Goal: Task Accomplishment & Management: Manage account settings

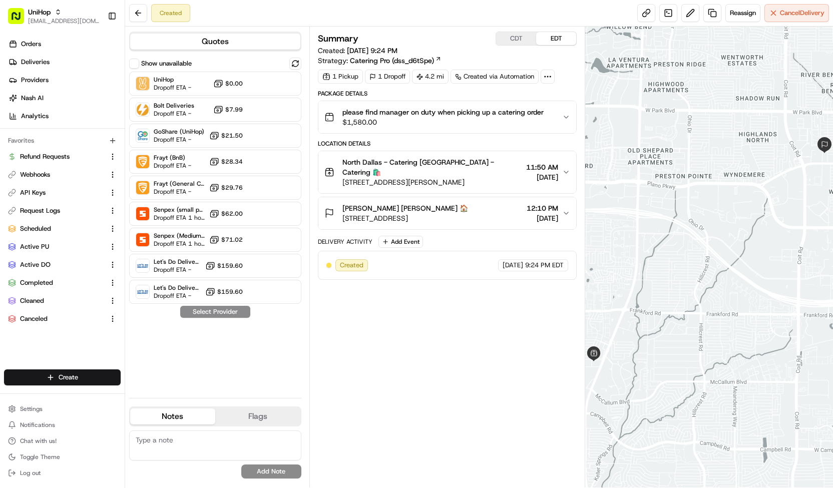
click at [363, 116] on span "please find manager on duty when picking up a catering order" at bounding box center [442, 112] width 201 height 10
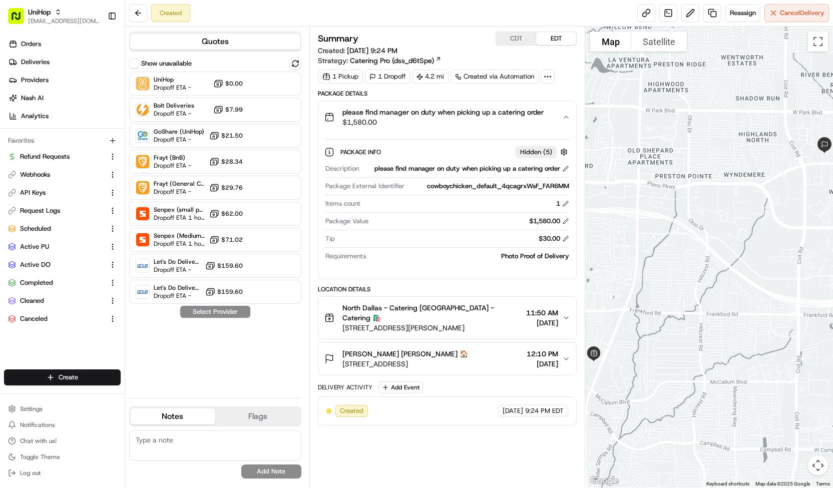
click at [363, 116] on span "please find manager on duty when picking up a catering order" at bounding box center [442, 112] width 201 height 10
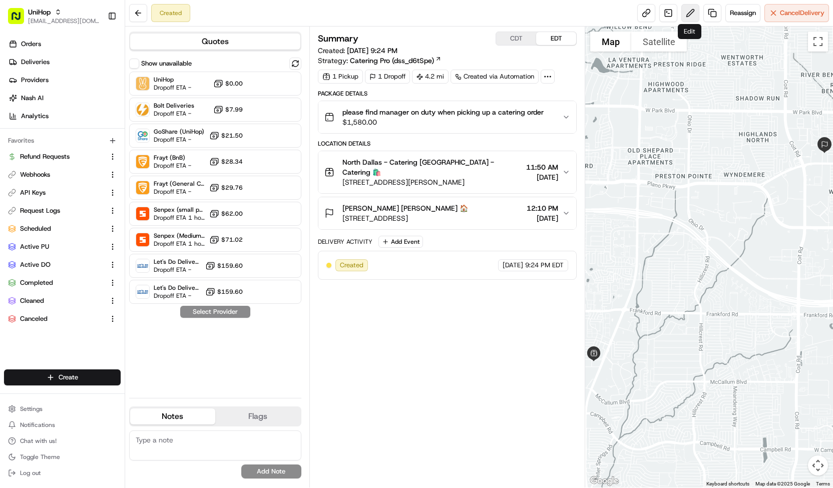
click at [685, 8] on button at bounding box center [690, 13] width 18 height 18
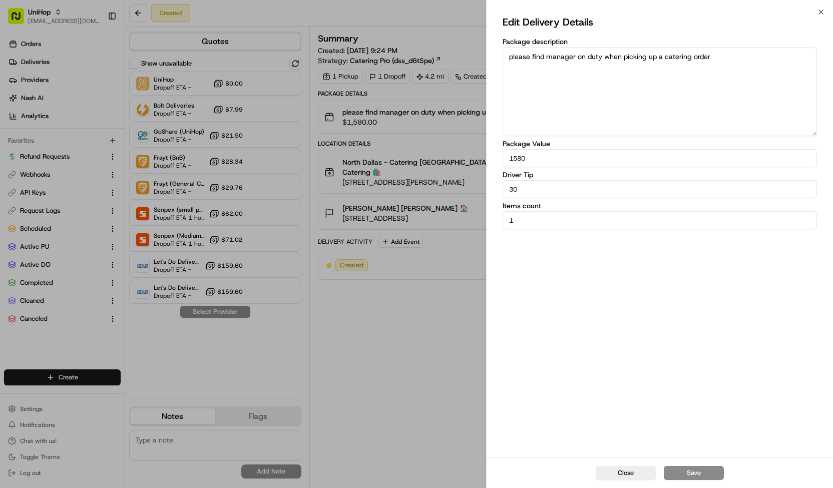
click at [514, 189] on input "30" at bounding box center [660, 189] width 314 height 18
type input "70"
click at [698, 477] on button "Save" at bounding box center [694, 473] width 60 height 14
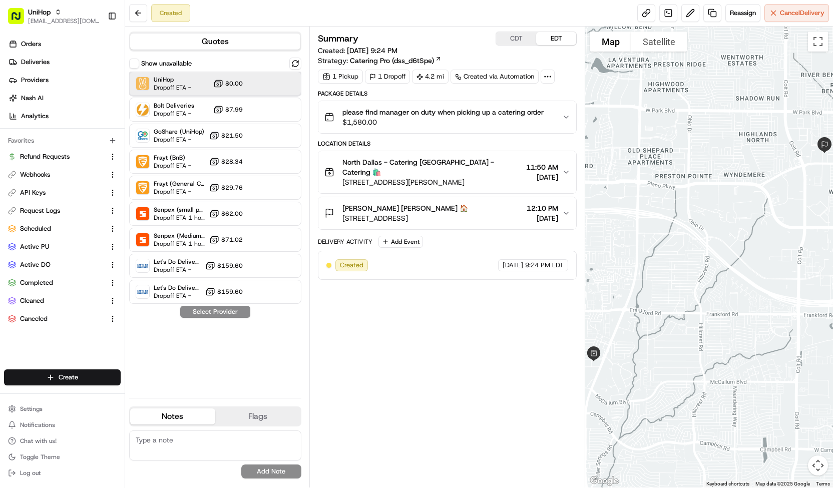
click at [192, 91] on div "UniHop Dropoff ETA - $0.00" at bounding box center [215, 84] width 172 height 24
click at [223, 309] on button "Assign Provider" at bounding box center [215, 312] width 71 height 12
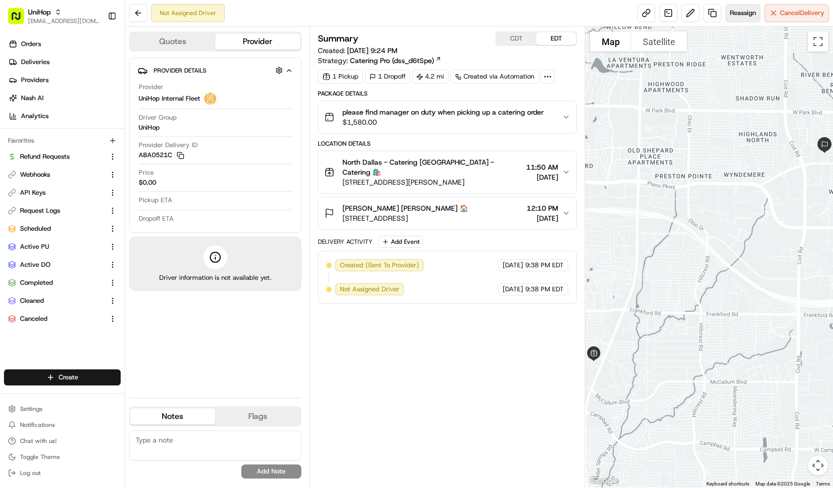
click at [757, 8] on button "Reassign" at bounding box center [742, 13] width 35 height 18
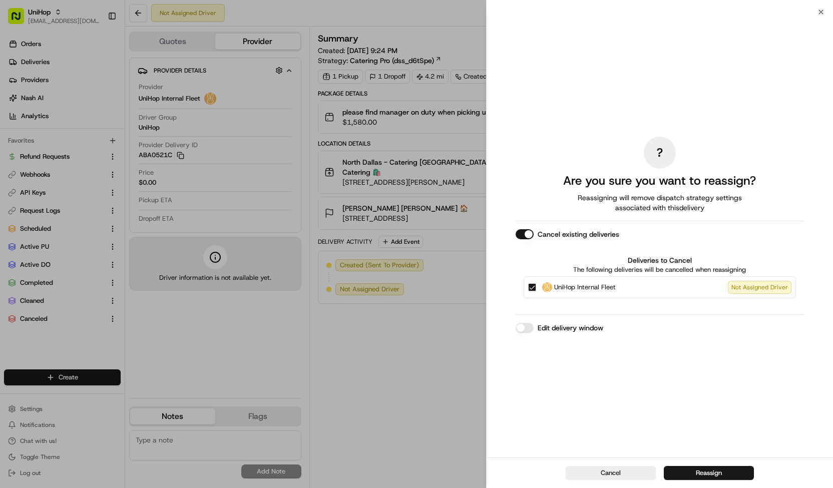
click at [560, 288] on span "UniHop Internal Fleet" at bounding box center [585, 287] width 62 height 10
click at [536, 288] on button "UniHop Internal Fleet Not Assigned Driver" at bounding box center [532, 287] width 8 height 8
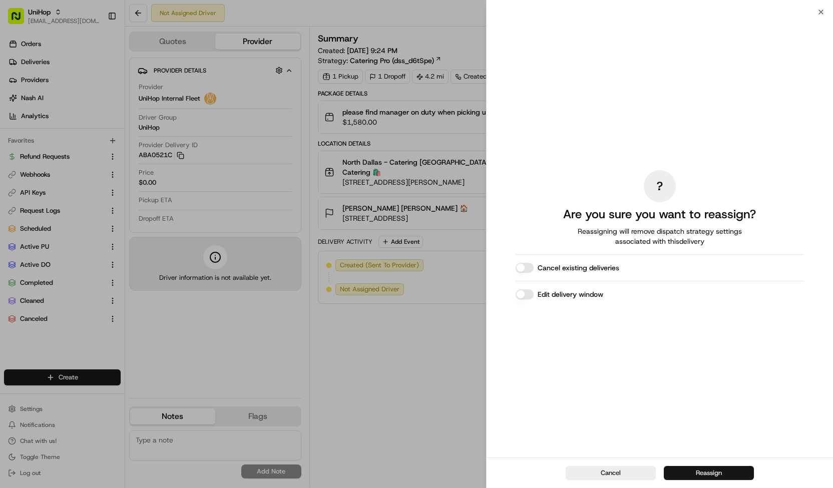
click at [673, 467] on button "Reassign" at bounding box center [709, 473] width 90 height 14
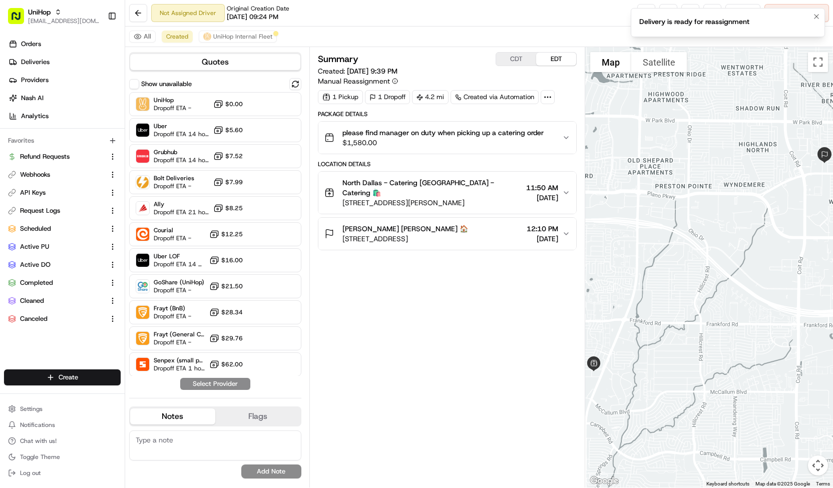
click at [818, 23] on li "Delivery is ready for reassignment" at bounding box center [728, 22] width 194 height 29
click at [818, 19] on icon "Notifications (F8)" at bounding box center [817, 17] width 8 height 8
click at [687, 14] on button at bounding box center [690, 13] width 18 height 18
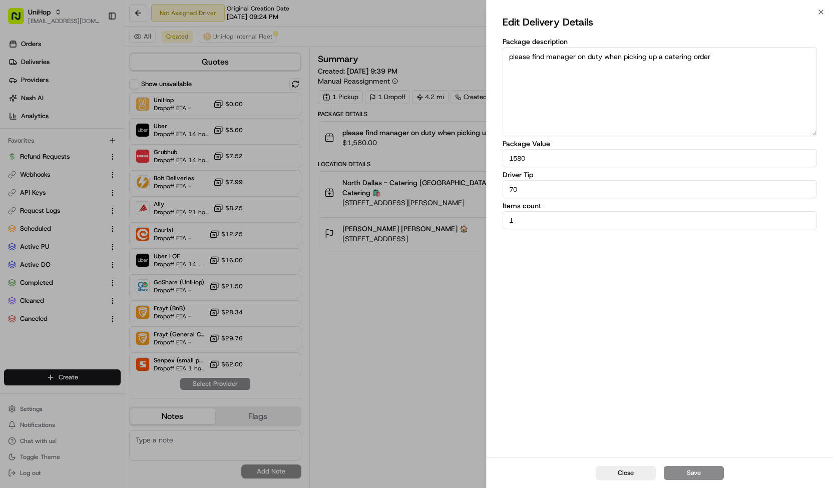
drag, startPoint x: 546, startPoint y: 187, endPoint x: 466, endPoint y: 192, distance: 79.8
click at [466, 192] on body "UniHop contact@unihop.app Toggle Sidebar Orders Deliveries Providers Nash AI An…" at bounding box center [416, 244] width 833 height 488
type input "58"
click at [681, 467] on button "Save" at bounding box center [694, 473] width 60 height 14
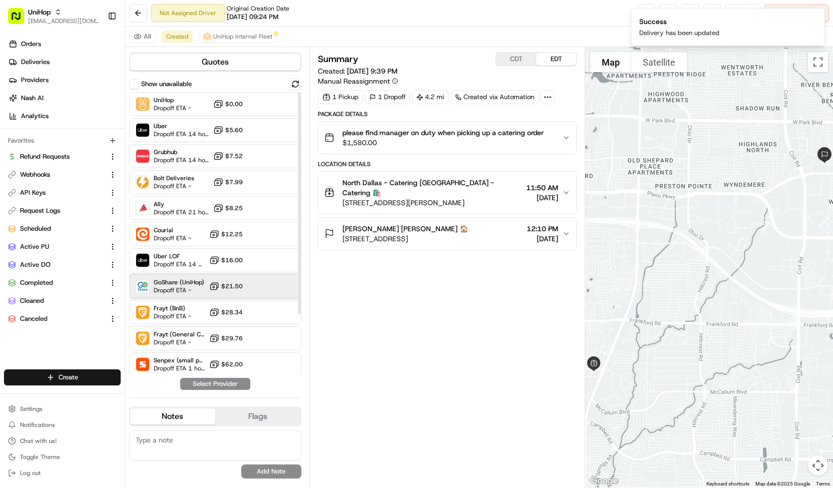
click at [260, 292] on div "GoShare (UniHop) Dropoff ETA - $21.50" at bounding box center [215, 286] width 172 height 24
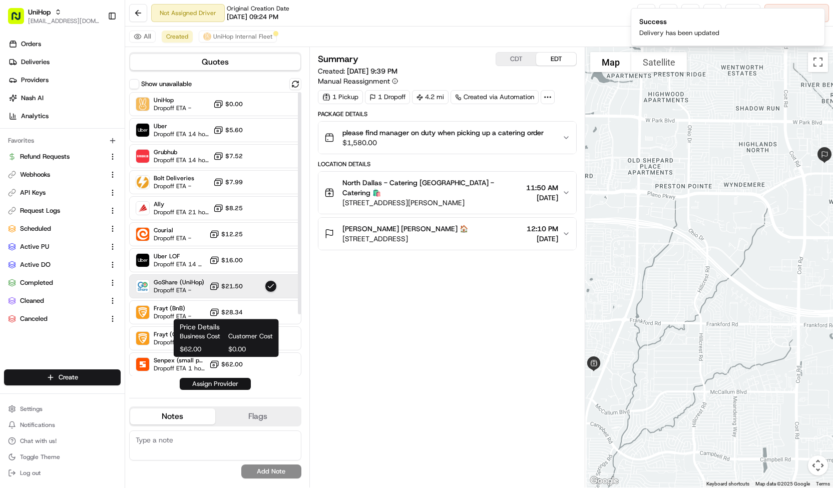
click at [219, 383] on button "Assign Provider" at bounding box center [215, 384] width 71 height 12
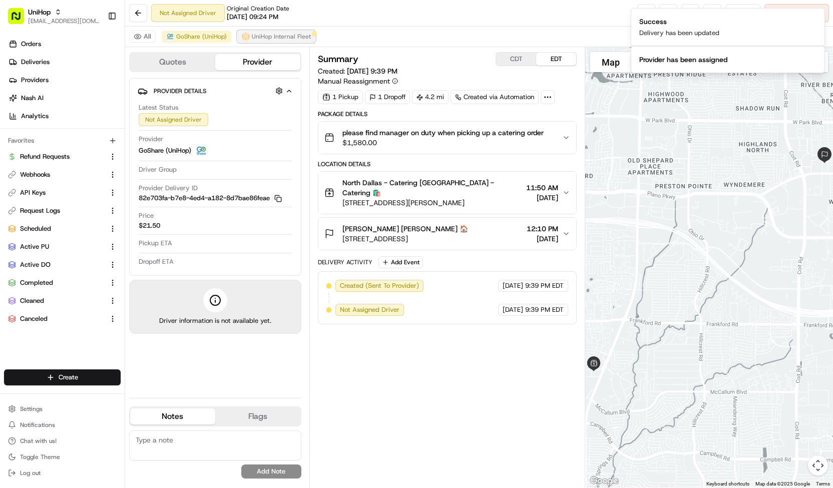
click at [267, 37] on span "UniHop Internal Fleet" at bounding box center [281, 37] width 59 height 8
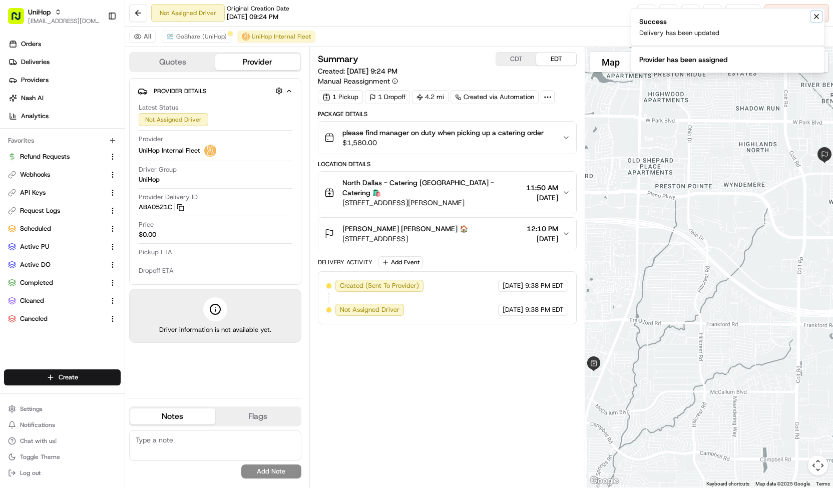
click at [819, 16] on icon "Notifications (F8)" at bounding box center [817, 17] width 8 height 8
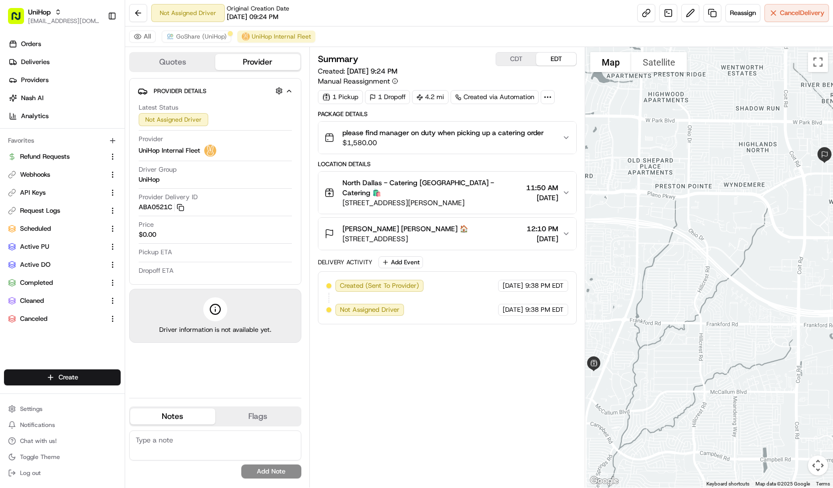
click at [819, 16] on span "Cancel Delivery" at bounding box center [802, 13] width 45 height 9
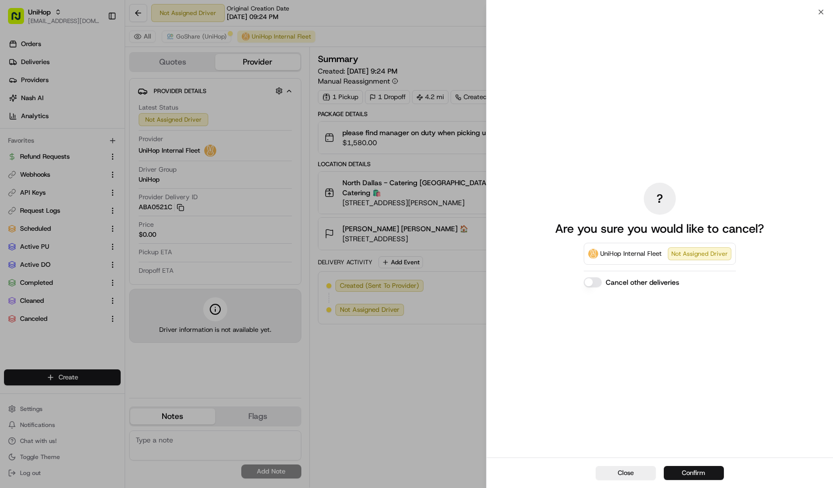
click at [672, 469] on button "Confirm" at bounding box center [694, 473] width 60 height 14
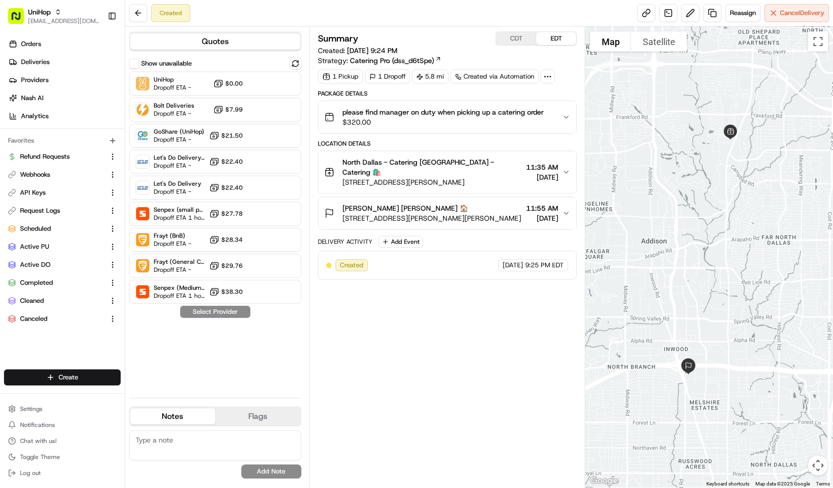
click at [351, 106] on button "please find manager on duty when picking up a catering order $320.00" at bounding box center [447, 117] width 258 height 32
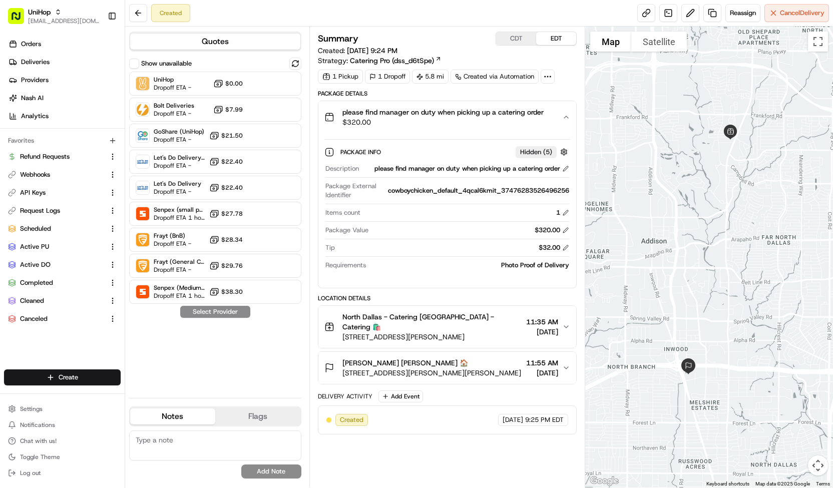
click at [364, 120] on span "$320.00" at bounding box center [442, 122] width 201 height 10
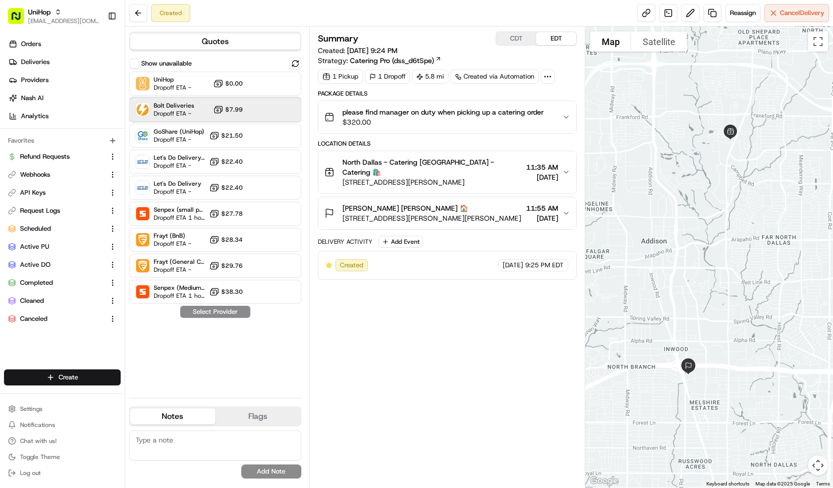
click at [272, 111] on div at bounding box center [271, 110] width 12 height 12
click at [224, 311] on button "Assign Provider" at bounding box center [215, 312] width 71 height 12
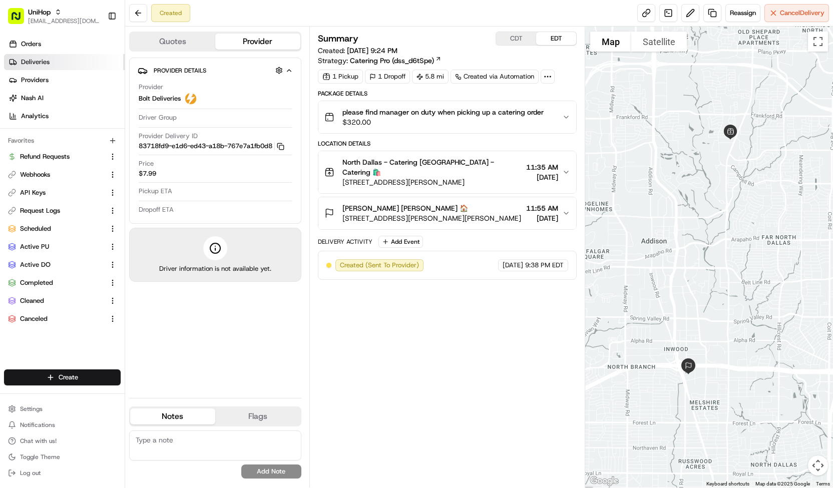
click at [86, 65] on link "Deliveries" at bounding box center [64, 62] width 121 height 16
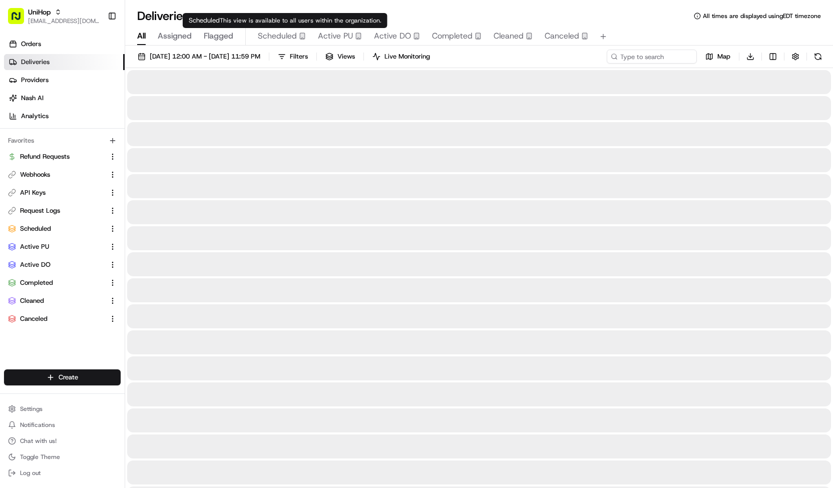
click at [289, 32] on span "Scheduled" at bounding box center [277, 36] width 39 height 12
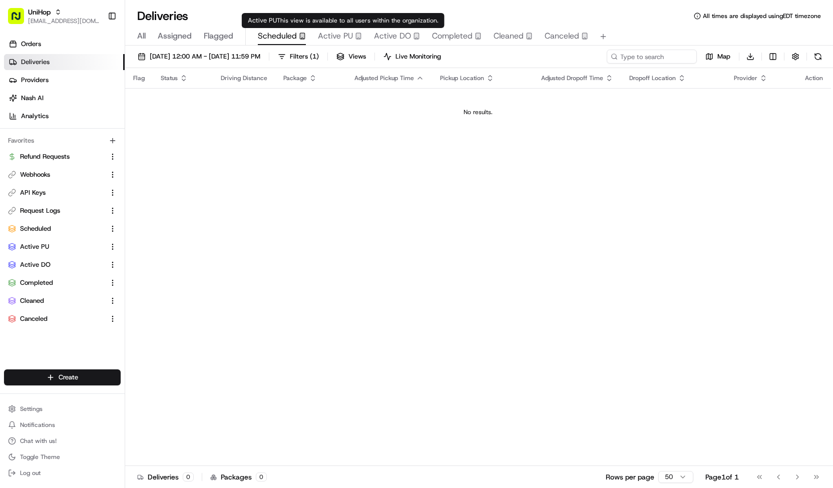
click at [340, 33] on span "Active PU" at bounding box center [335, 36] width 35 height 12
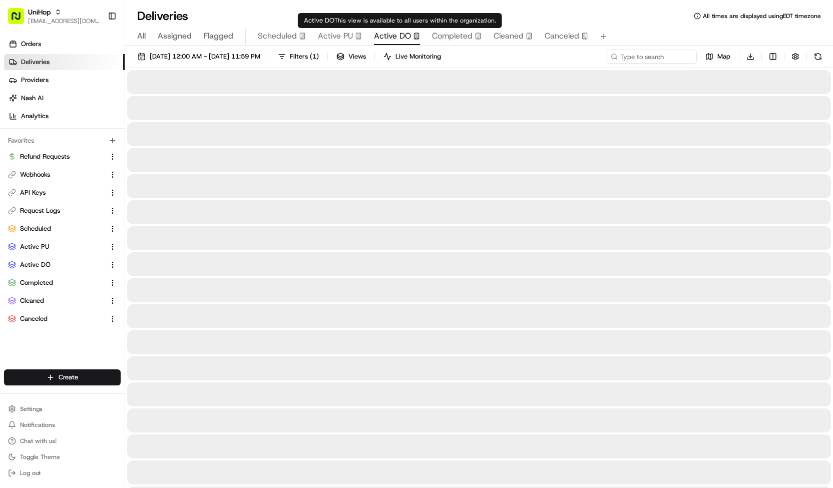
click at [389, 33] on span "Active DO" at bounding box center [392, 36] width 37 height 12
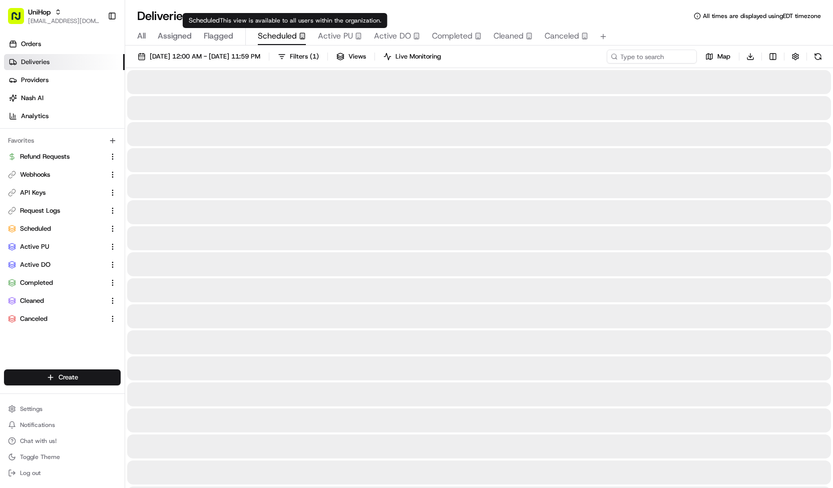
click at [275, 40] on span "Scheduled" at bounding box center [277, 36] width 39 height 12
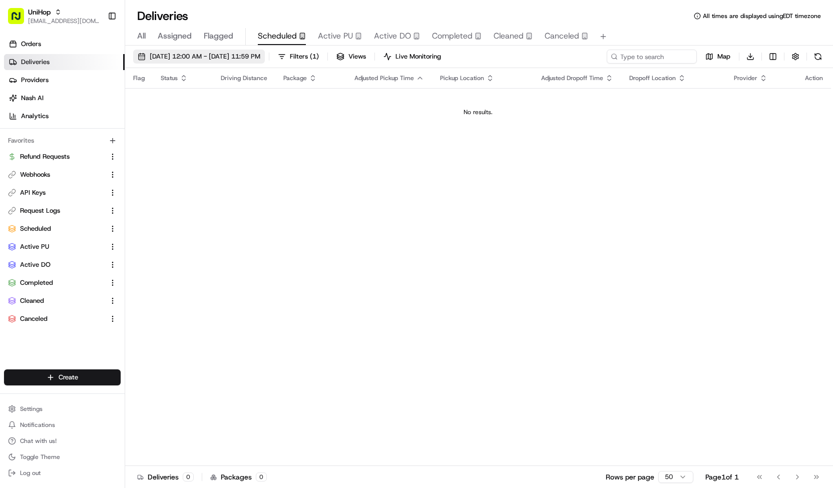
click at [260, 54] on span "[DATE] 12:00 AM - [DATE] 11:59 PM" at bounding box center [205, 56] width 111 height 9
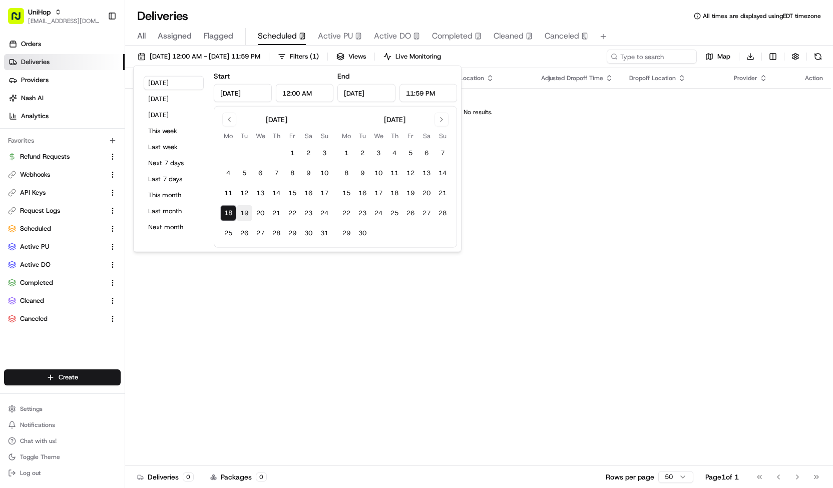
click at [247, 216] on button "19" at bounding box center [244, 213] width 16 height 16
type input "[DATE]"
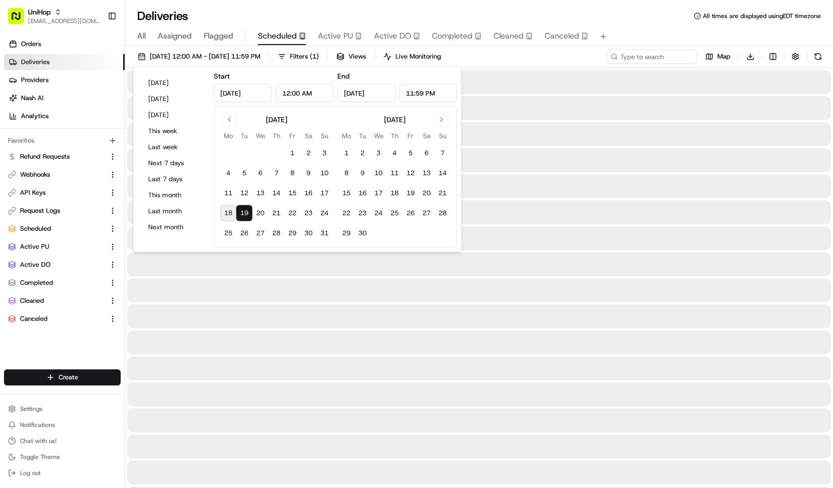
click at [247, 216] on button "19" at bounding box center [244, 213] width 16 height 16
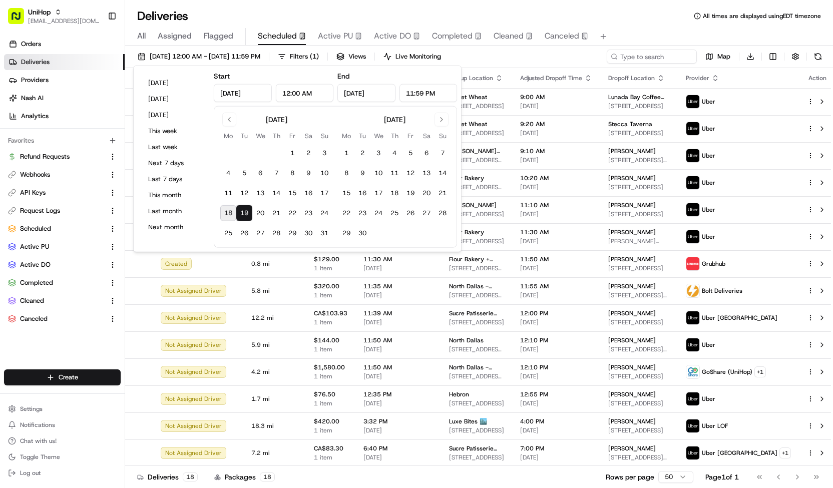
click at [502, 53] on div "[DATE] 12:00 AM - [DATE] 11:59 PM Filters ( 1 ) Views Live Monitoring Map Downl…" at bounding box center [479, 59] width 708 height 19
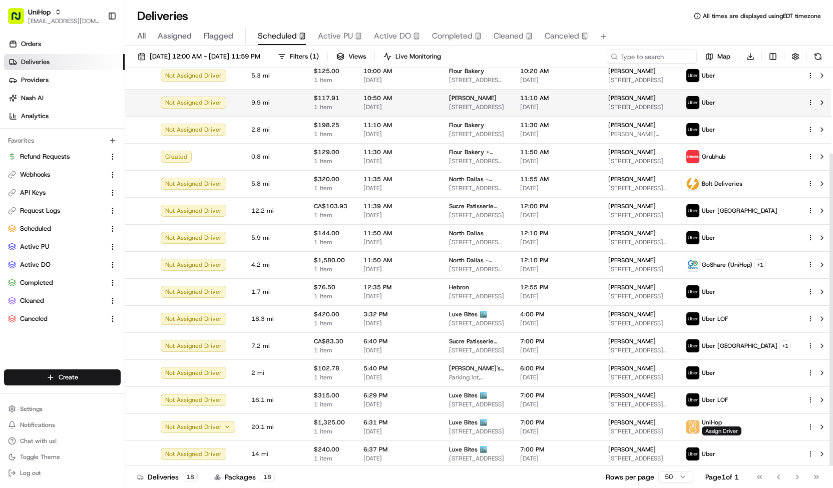
scroll to position [108, 0]
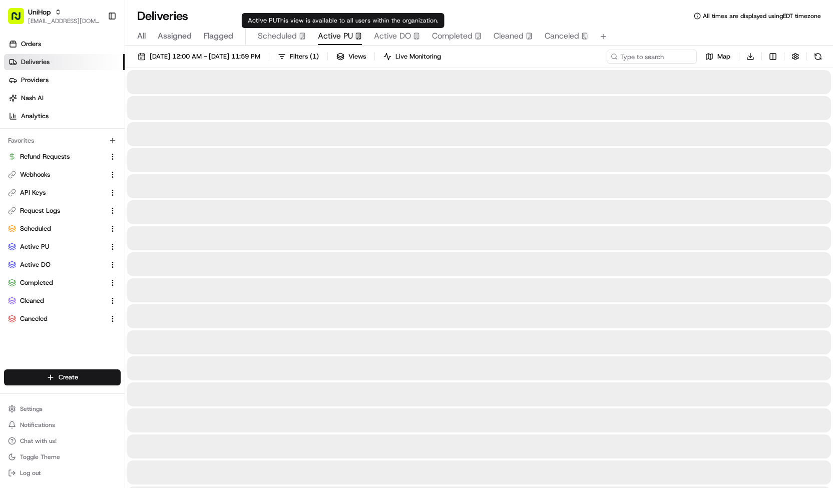
click at [340, 32] on span "Active PU" at bounding box center [335, 36] width 35 height 12
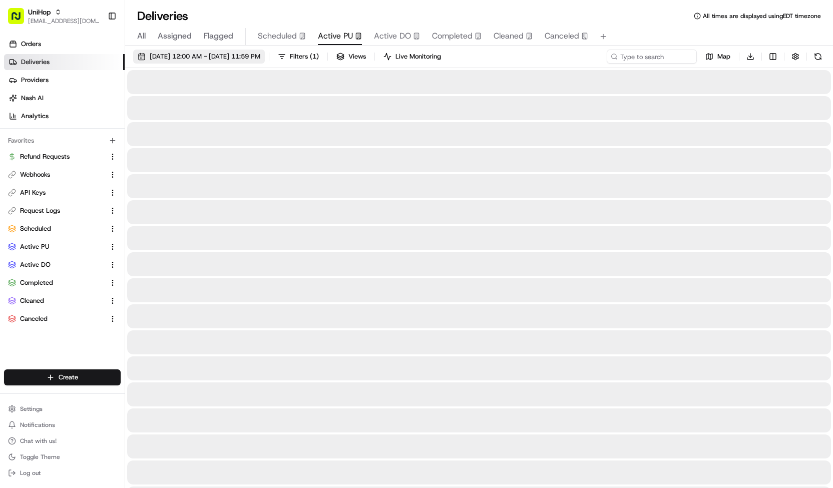
click at [265, 50] on button "[DATE] 12:00 AM - [DATE] 11:59 PM" at bounding box center [199, 57] width 132 height 14
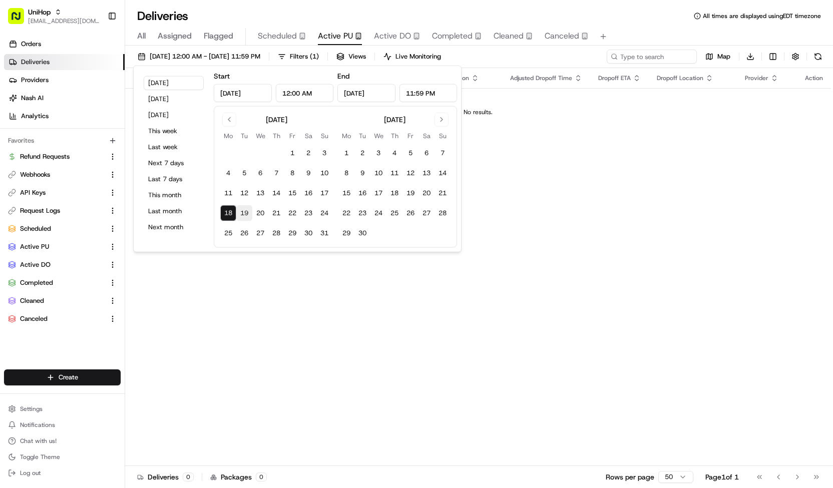
click at [241, 212] on button "19" at bounding box center [244, 213] width 16 height 16
type input "[DATE]"
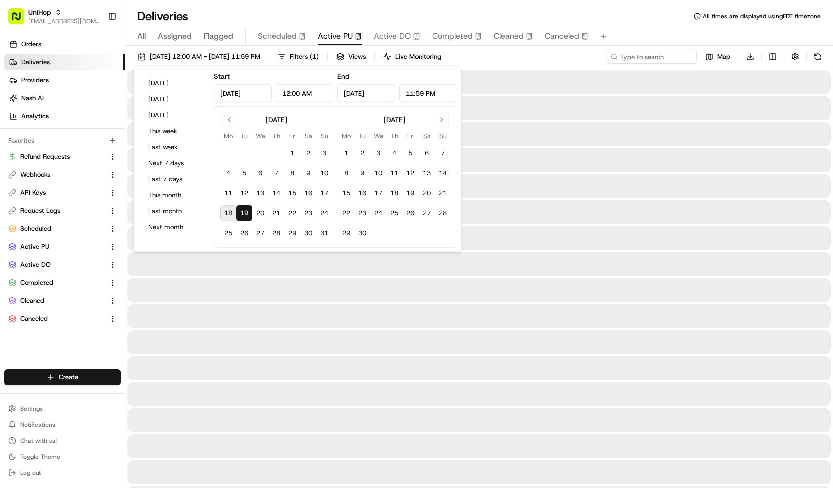
click at [241, 212] on button "19" at bounding box center [244, 213] width 16 height 16
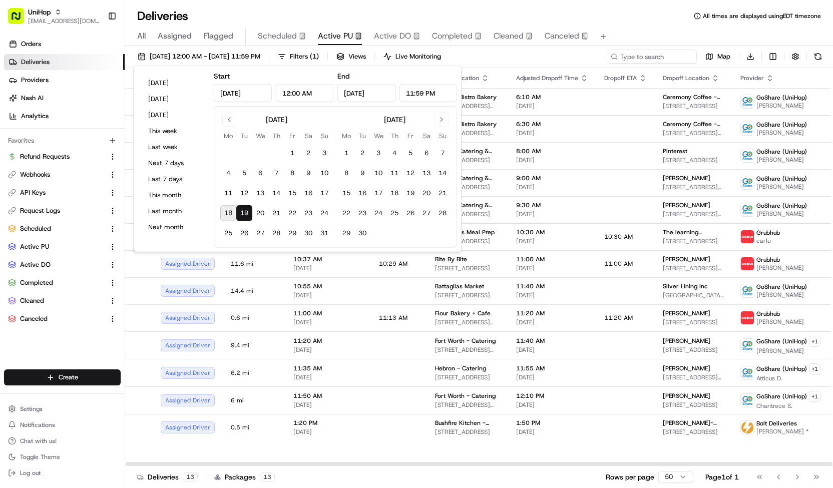
click at [549, 66] on div "[DATE] 12:00 AM - [DATE] 11:59 PM Filters ( 1 ) Views Live Monitoring Map Downl…" at bounding box center [479, 59] width 708 height 19
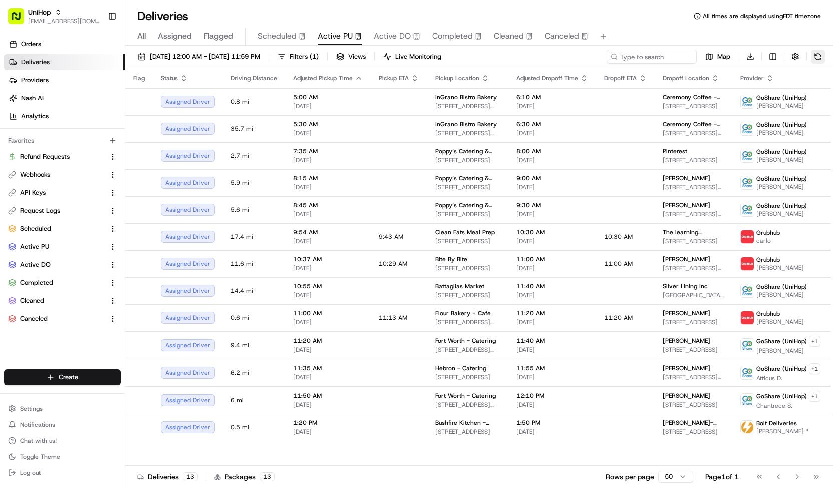
click at [813, 55] on button at bounding box center [818, 57] width 14 height 14
click at [533, 319] on span "[DATE]" at bounding box center [552, 322] width 72 height 8
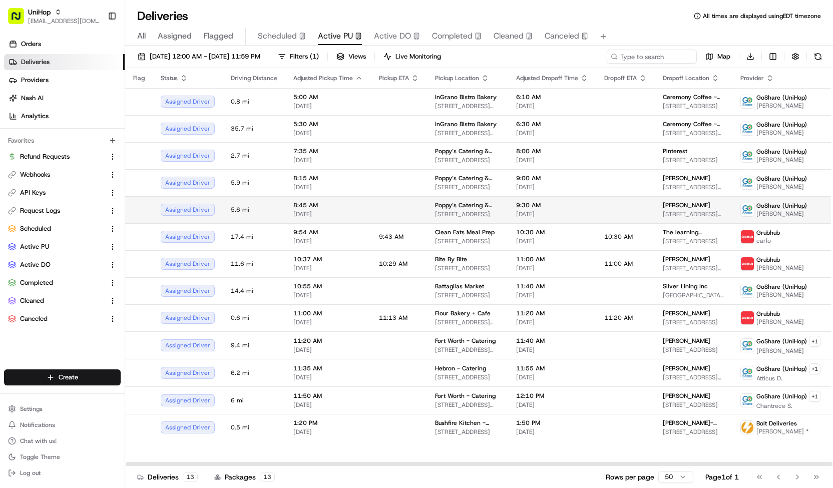
click at [516, 215] on span "[DATE]" at bounding box center [552, 214] width 72 height 8
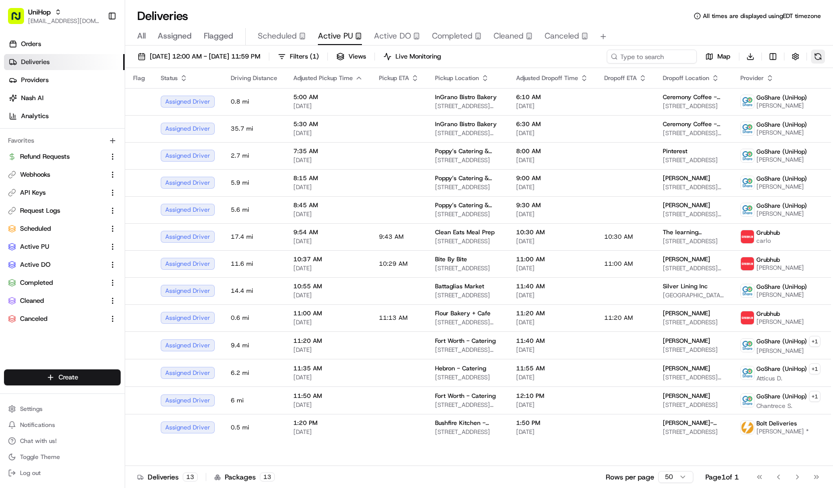
click at [820, 57] on button at bounding box center [818, 57] width 14 height 14
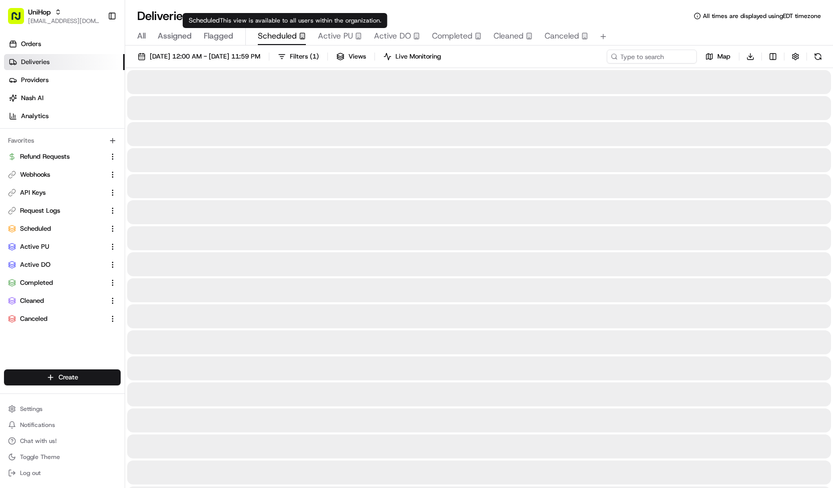
click at [289, 36] on span "Scheduled" at bounding box center [277, 36] width 39 height 12
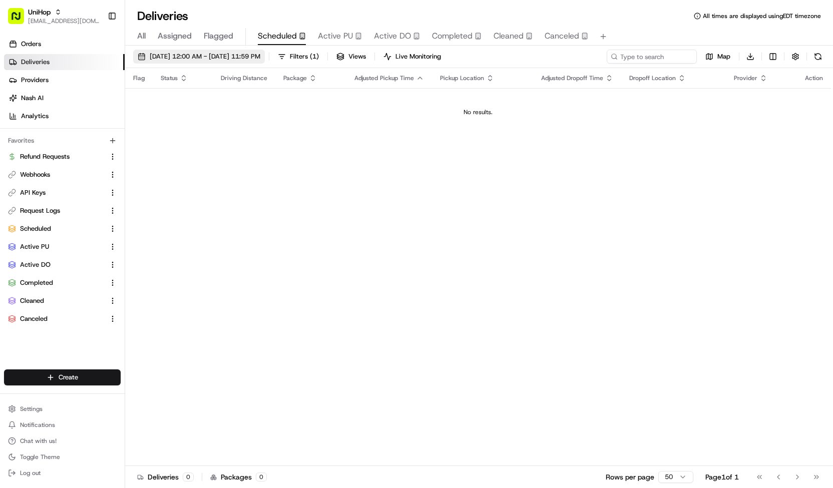
click at [265, 63] on button "[DATE] 12:00 AM - [DATE] 11:59 PM" at bounding box center [199, 57] width 132 height 14
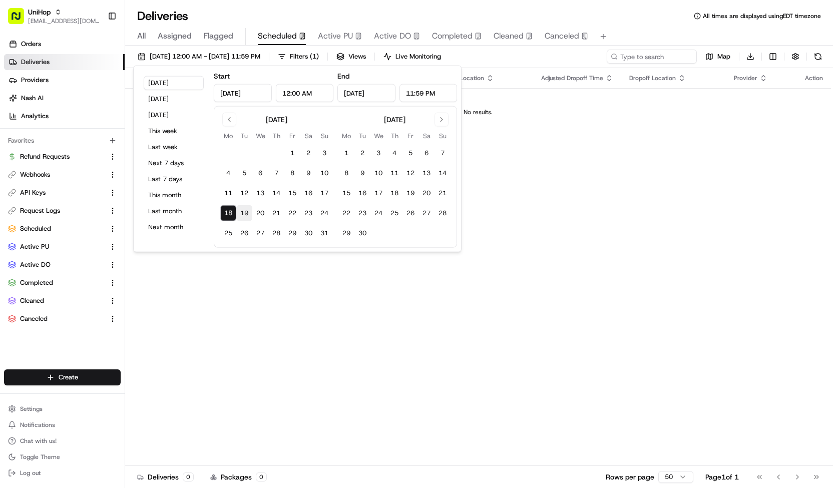
click at [244, 210] on button "19" at bounding box center [244, 213] width 16 height 16
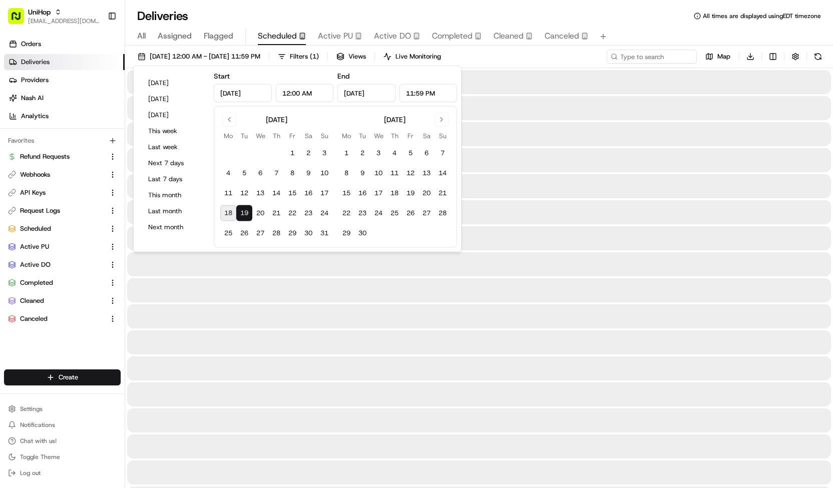
type input "[DATE]"
click at [244, 210] on button "19" at bounding box center [244, 213] width 16 height 16
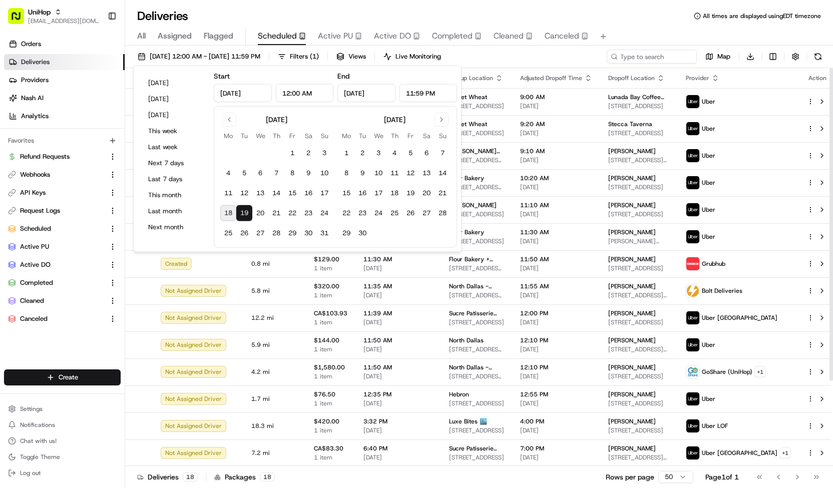
click at [521, 58] on div "[DATE] 12:00 AM - [DATE] 11:59 PM Filters ( 1 ) Views Live Monitoring Map Downl…" at bounding box center [479, 59] width 708 height 19
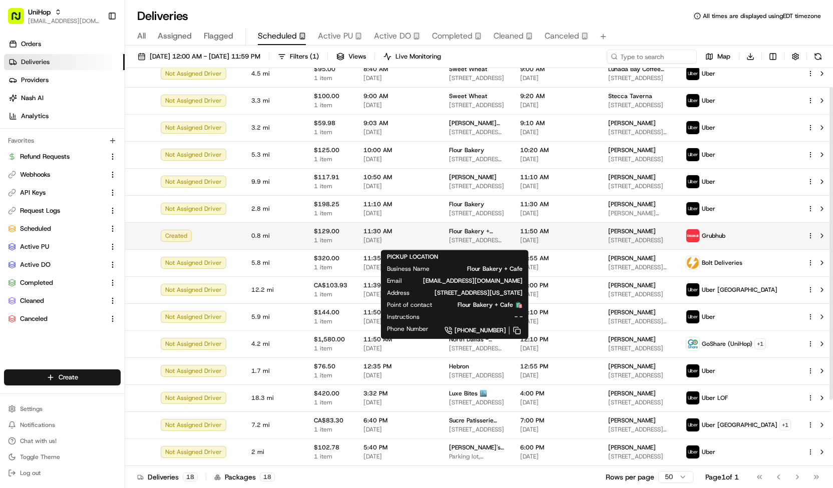
scroll to position [29, 0]
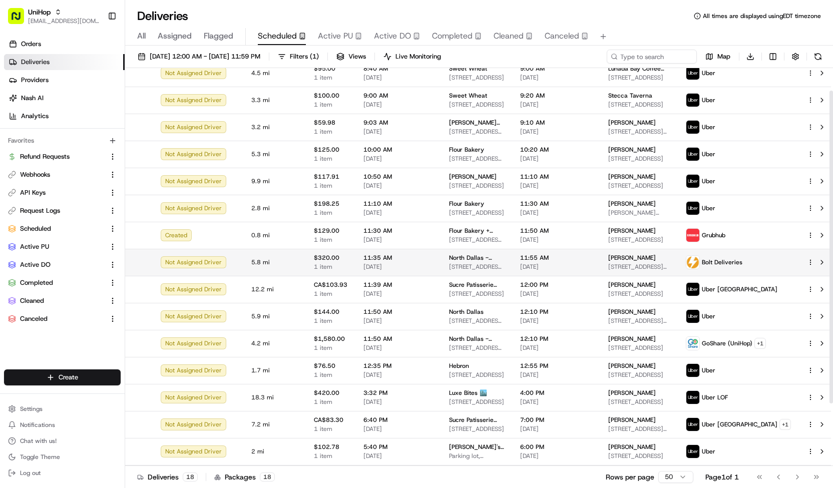
click at [443, 269] on td "North Dallas - Catering 17437 Preston Rd, Dallas, TX 75252, USA" at bounding box center [476, 262] width 71 height 27
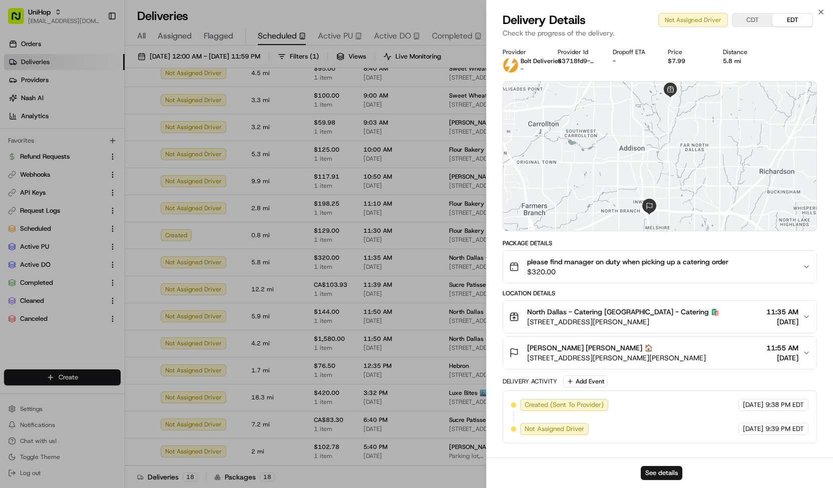
click at [543, 262] on span "please find manager on duty when picking up a catering order" at bounding box center [627, 262] width 201 height 10
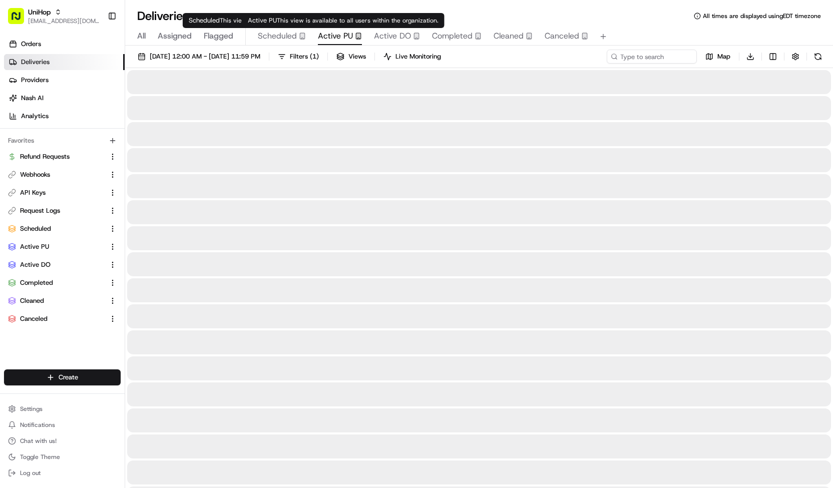
click at [338, 32] on body "UniHop contact@unihop.app Toggle Sidebar Orders Deliveries Providers Nash AI An…" at bounding box center [416, 244] width 833 height 488
click at [287, 41] on span "Scheduled" at bounding box center [277, 36] width 39 height 12
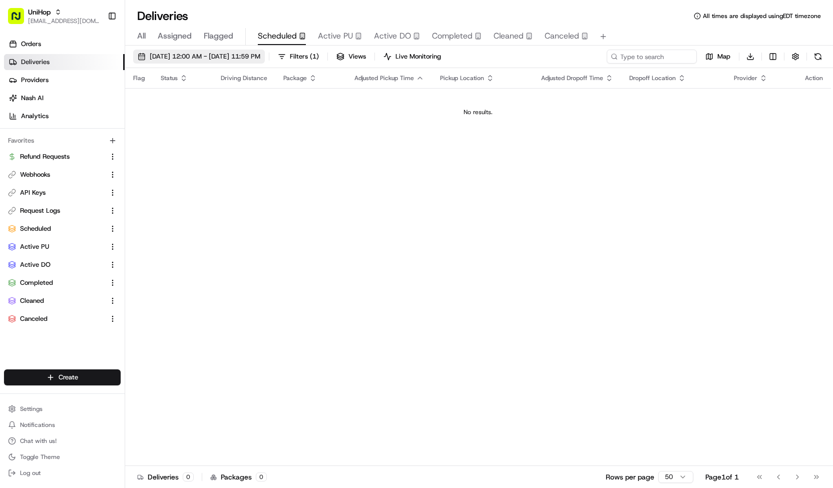
click at [260, 58] on span "[DATE] 12:00 AM - [DATE] 11:59 PM" at bounding box center [205, 56] width 111 height 9
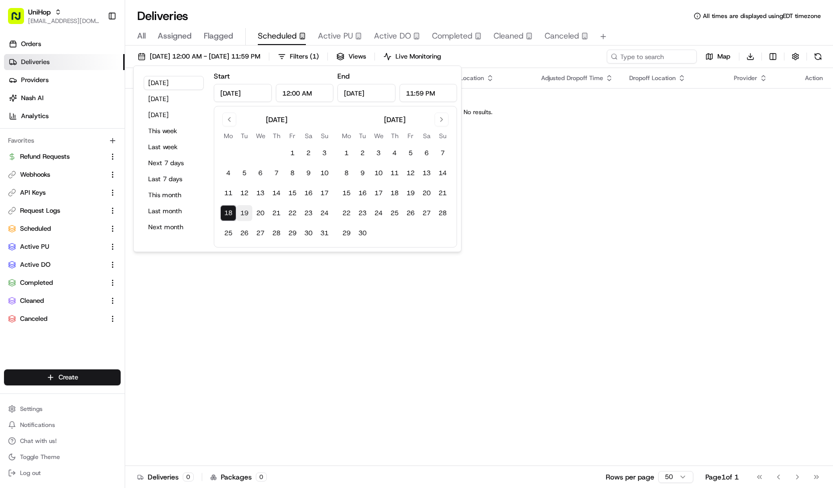
click at [240, 209] on button "19" at bounding box center [244, 213] width 16 height 16
type input "[DATE]"
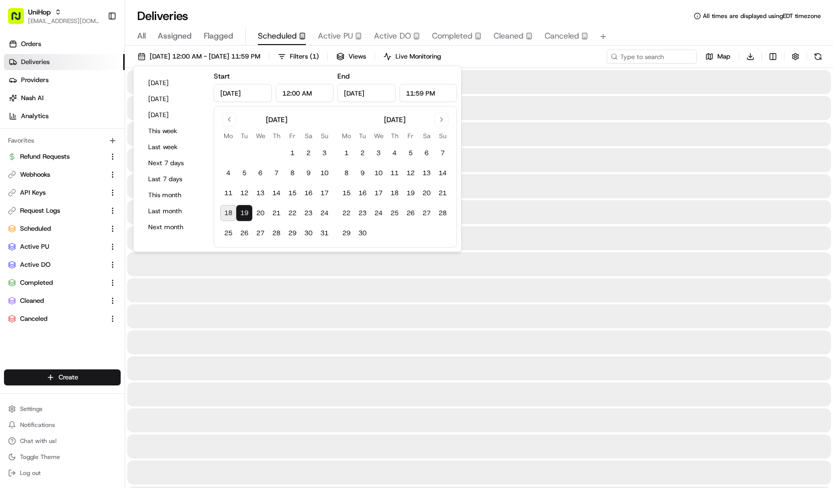
click at [240, 209] on button "19" at bounding box center [244, 213] width 16 height 16
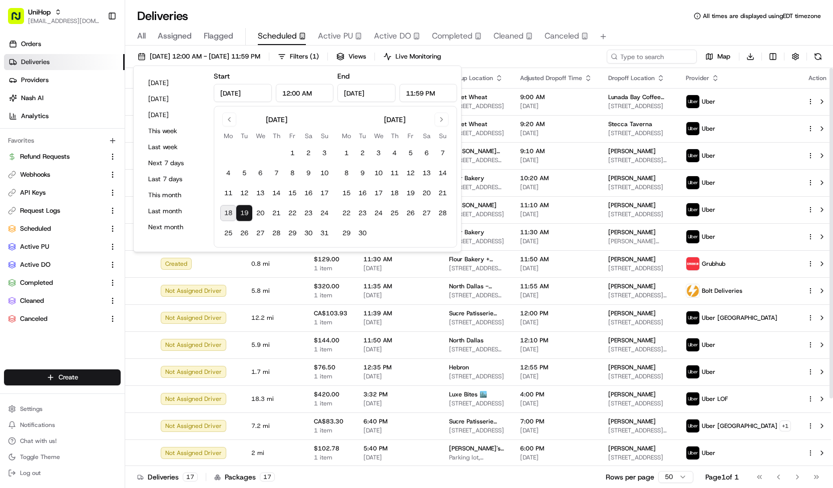
click at [531, 59] on div "[DATE] 12:00 AM - [DATE] 11:59 PM Filters ( 1 ) Views Live Monitoring Map Downl…" at bounding box center [479, 59] width 708 height 19
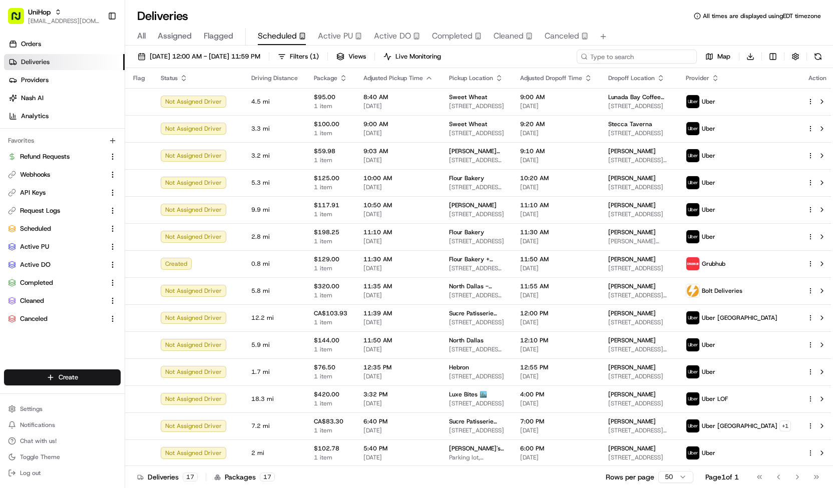
click at [642, 54] on input at bounding box center [637, 57] width 120 height 14
type input "myle"
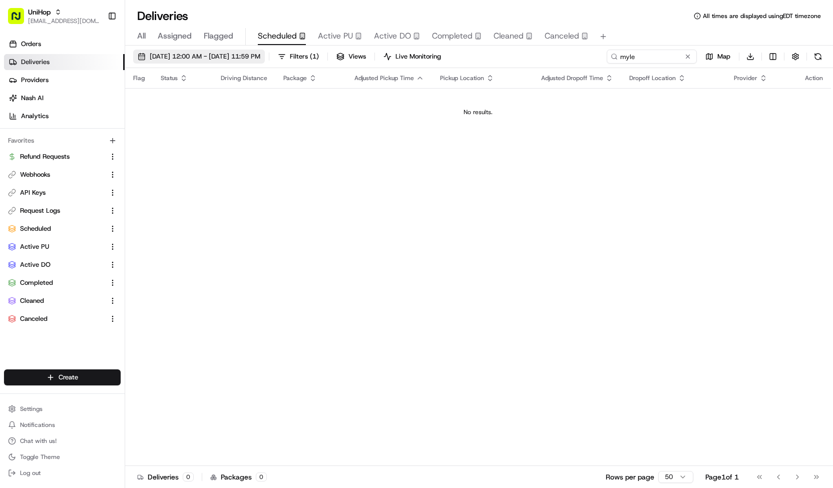
click at [265, 51] on button "[DATE] 12:00 AM - [DATE] 11:59 PM" at bounding box center [199, 57] width 132 height 14
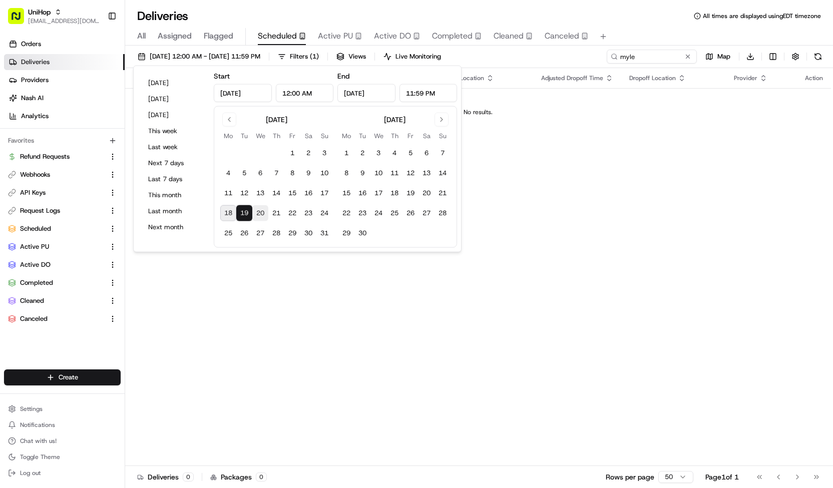
click at [264, 209] on button "20" at bounding box center [260, 213] width 16 height 16
type input "Aug 20, 2025"
click at [264, 209] on button "20" at bounding box center [260, 213] width 16 height 16
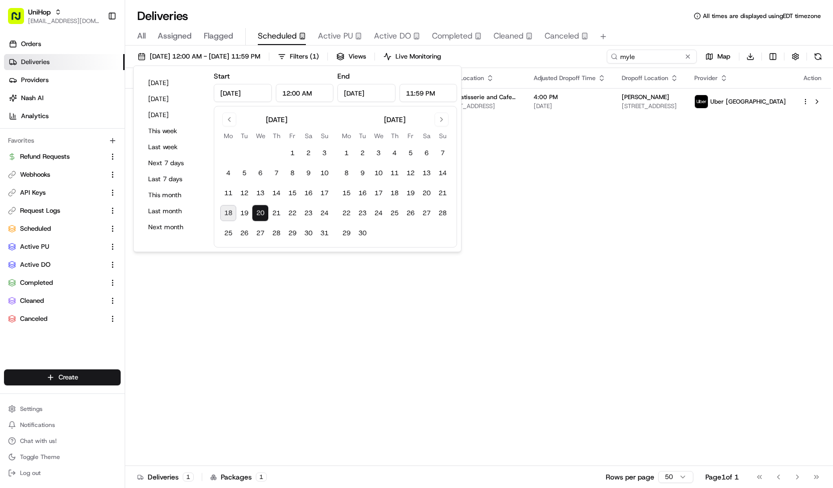
click at [555, 64] on div "Aug 20 2025 12:00 AM - Aug 20 2025 11:59 PM Filters ( 1 ) Views Live Monitoring…" at bounding box center [479, 59] width 708 height 19
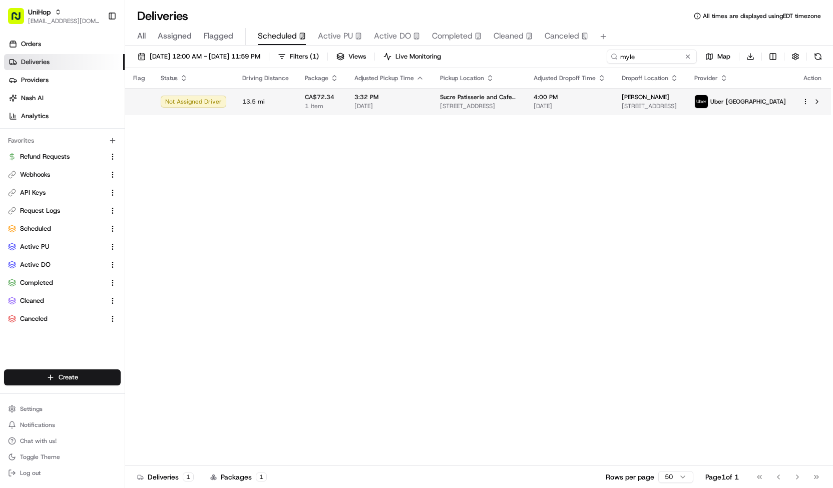
click at [532, 100] on td "4:00 PM Aug 20 2025" at bounding box center [570, 101] width 88 height 27
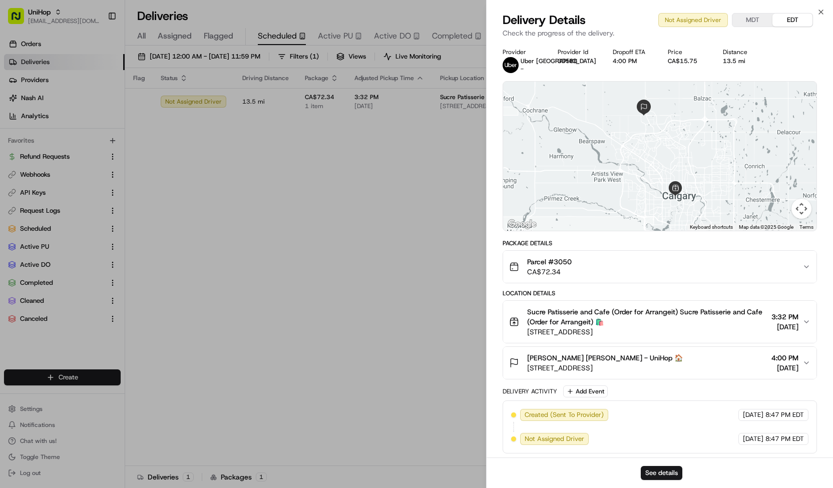
click at [557, 354] on span "Mylene De Guzman Mylene De Guzman - UniHop 🏠" at bounding box center [605, 358] width 156 height 10
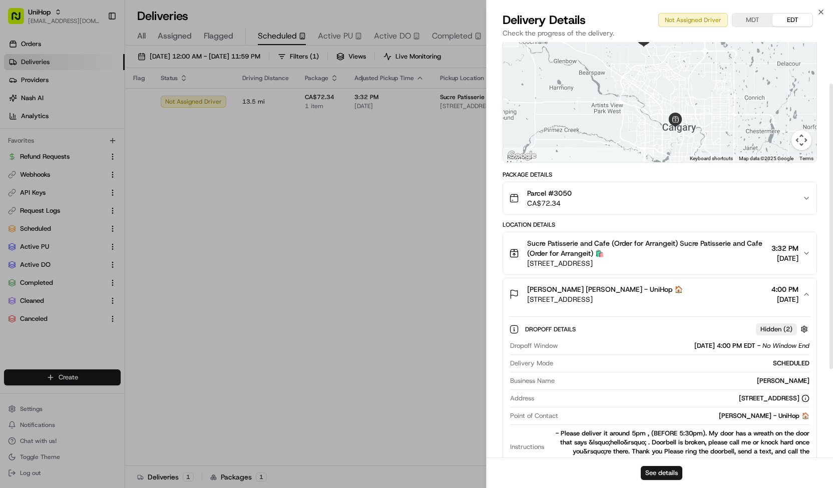
scroll to position [59, 0]
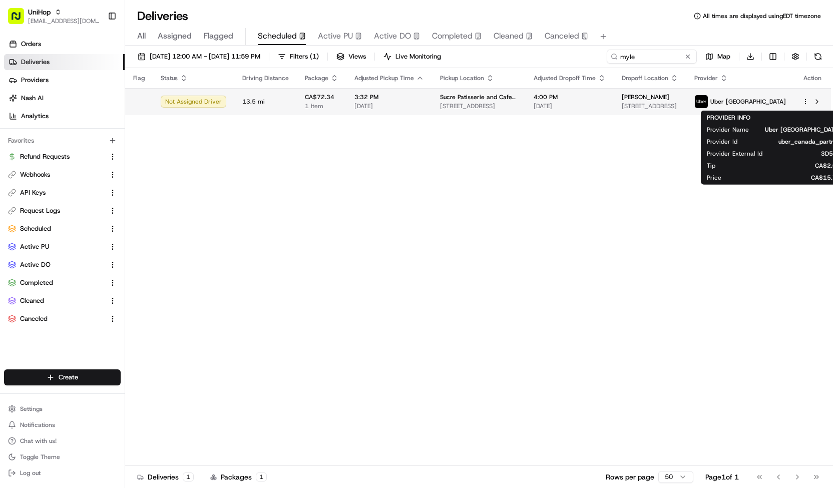
click at [686, 105] on td "Mylene De Guzman 513 Nolanlake Villas, Calgary, AB T3R 0Z7, Canada" at bounding box center [650, 101] width 73 height 27
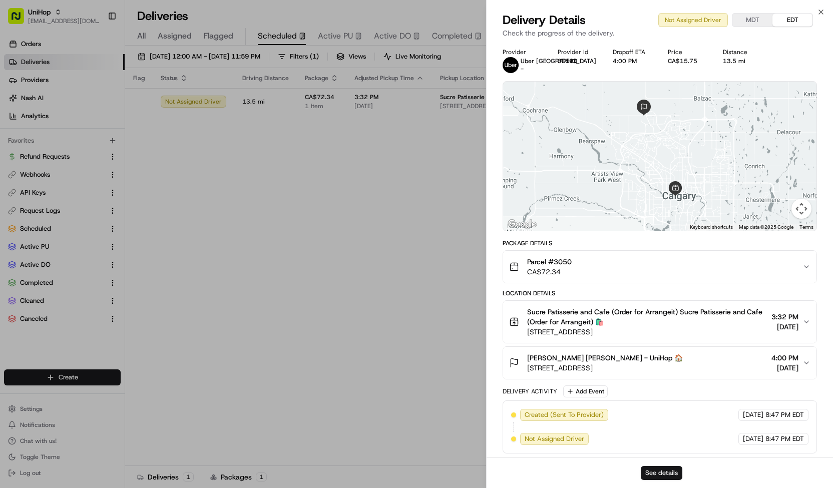
click at [649, 470] on button "See details" at bounding box center [662, 473] width 42 height 14
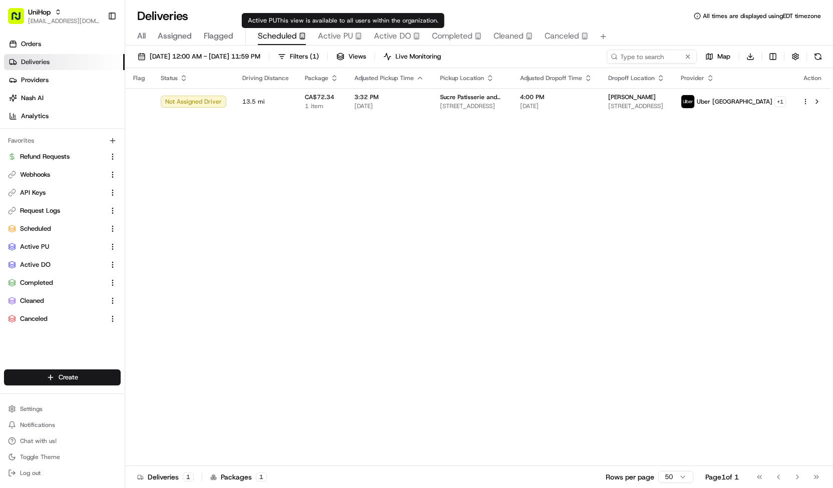
click at [340, 36] on span "Active PU" at bounding box center [335, 36] width 35 height 12
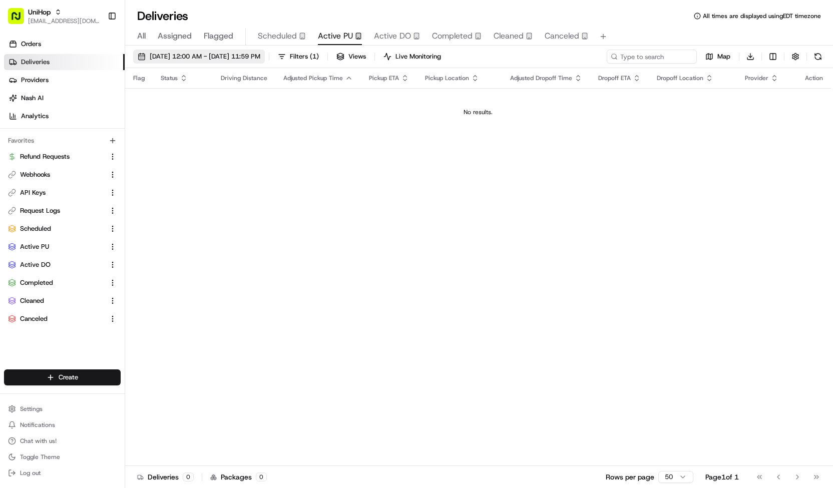
click at [260, 57] on span "[DATE] 12:00 AM - [DATE] 11:59 PM" at bounding box center [205, 56] width 111 height 9
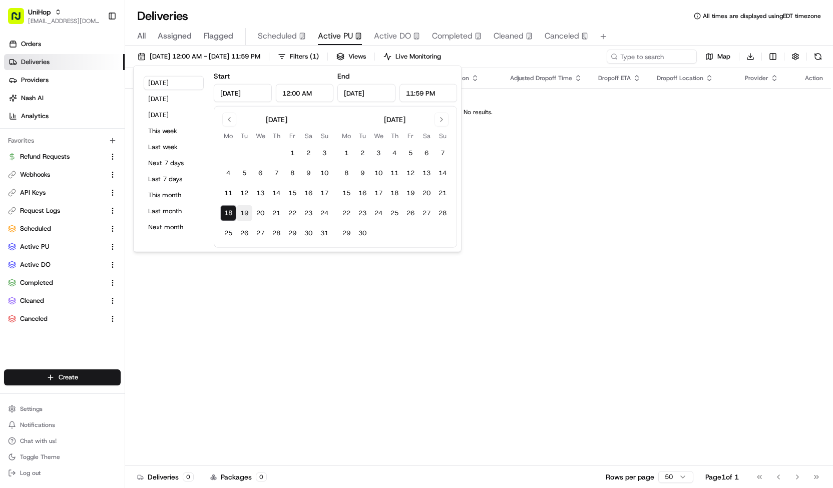
click at [243, 212] on button "19" at bounding box center [244, 213] width 16 height 16
type input "[DATE]"
click at [243, 212] on button "19" at bounding box center [244, 213] width 16 height 16
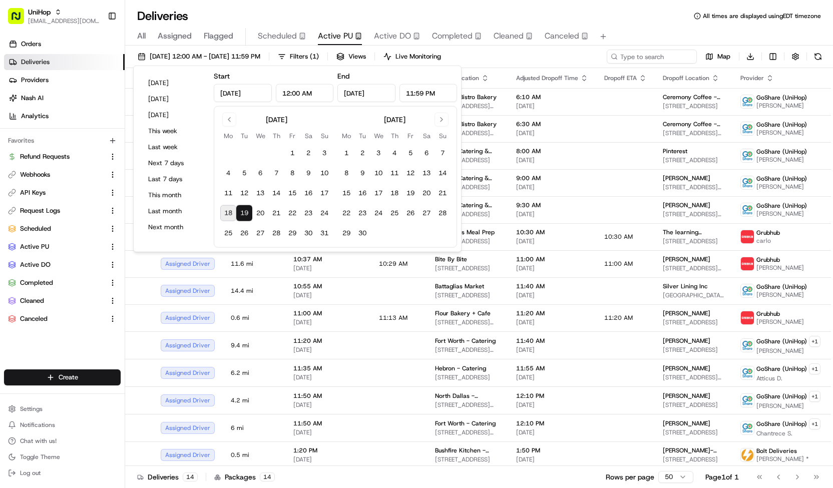
click at [502, 54] on div "[DATE] 12:00 AM - [DATE] 11:59 PM Filters ( 1 ) Views Live Monitoring Map Downl…" at bounding box center [479, 59] width 708 height 19
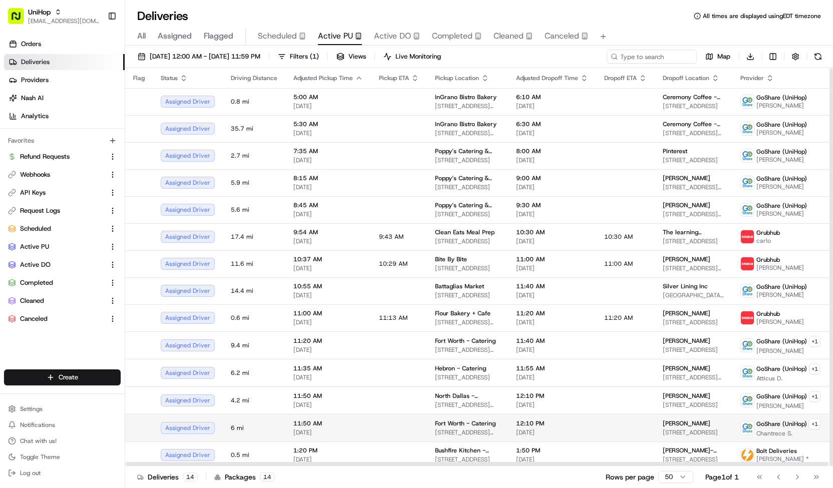
click at [371, 432] on td at bounding box center [399, 428] width 56 height 28
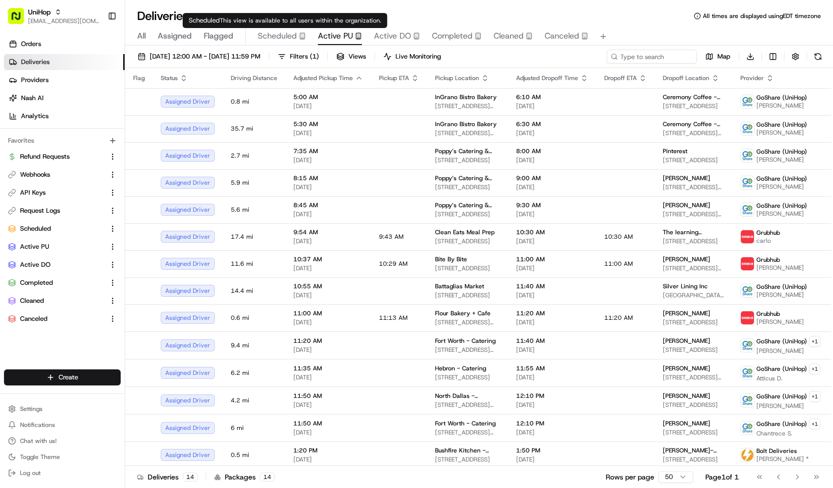
click at [277, 37] on span "Scheduled" at bounding box center [277, 36] width 39 height 12
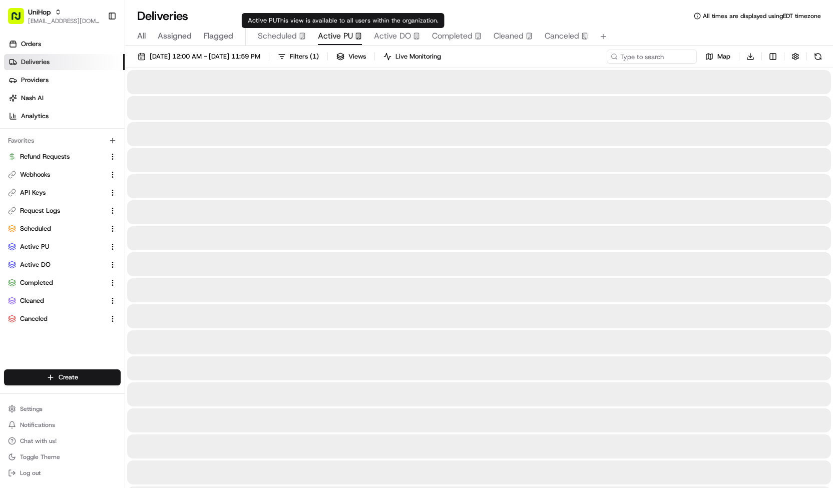
click at [332, 40] on span "Active PU" at bounding box center [335, 36] width 35 height 12
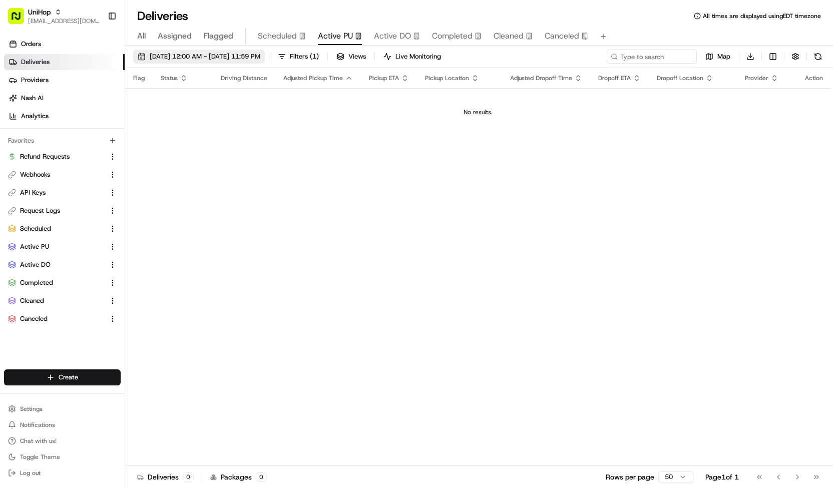
click at [260, 60] on span "[DATE] 12:00 AM - [DATE] 11:59 PM" at bounding box center [205, 56] width 111 height 9
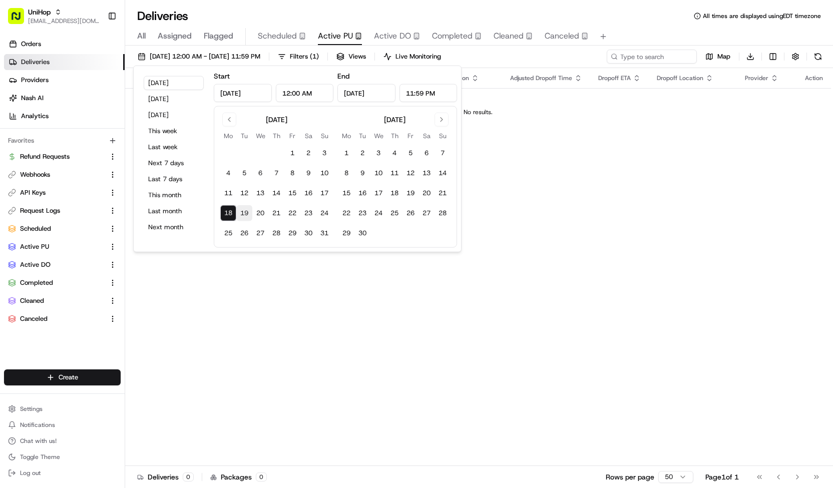
click at [249, 212] on button "19" at bounding box center [244, 213] width 16 height 16
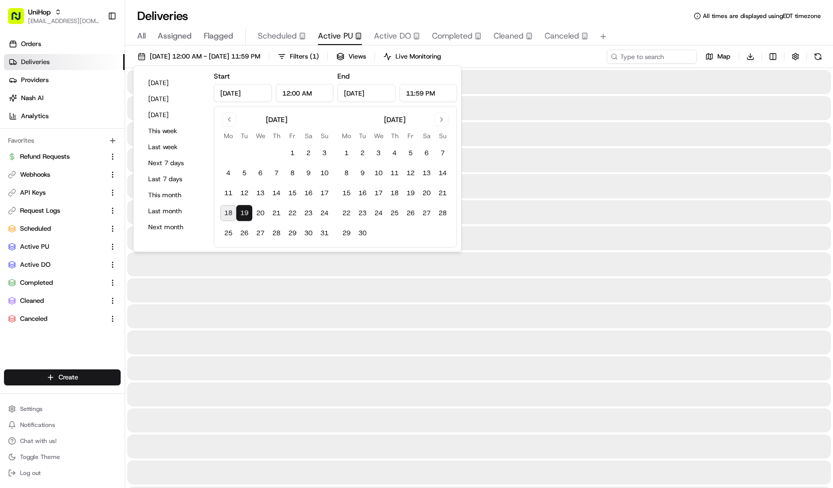
type input "[DATE]"
click at [249, 212] on button "19" at bounding box center [244, 213] width 16 height 16
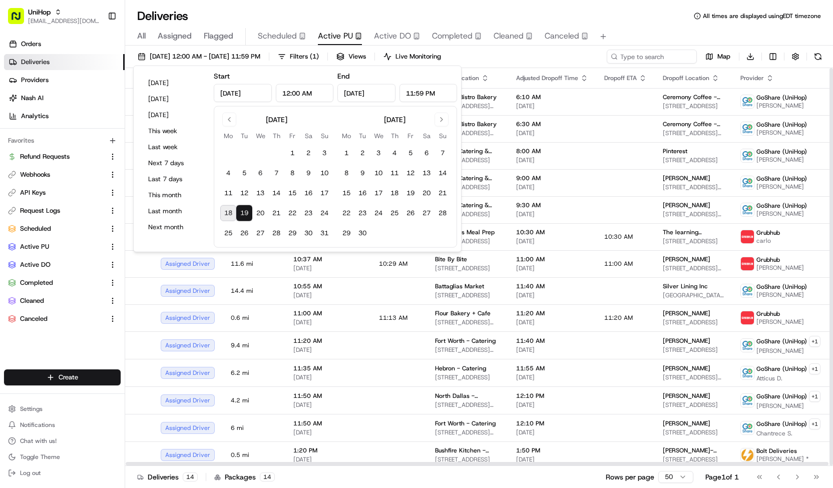
click at [510, 60] on div "[DATE] 12:00 AM - [DATE] 11:59 PM Filters ( 1 ) Views Live Monitoring Map Downl…" at bounding box center [479, 59] width 708 height 19
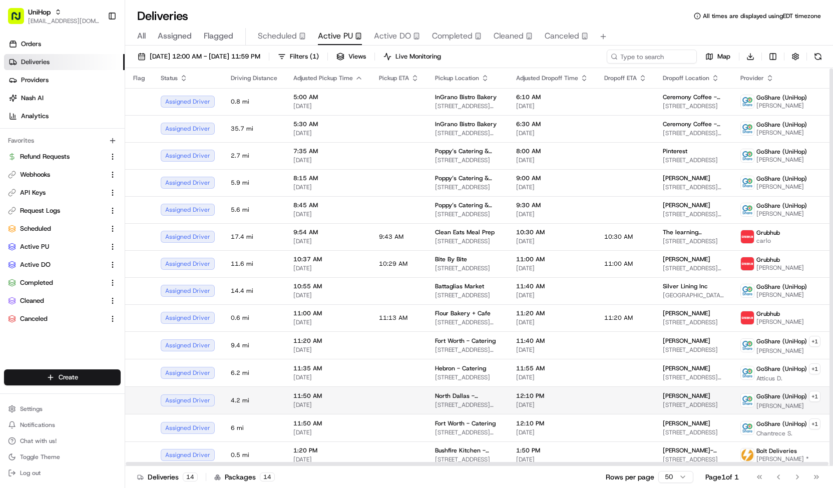
click at [596, 400] on td at bounding box center [625, 401] width 59 height 28
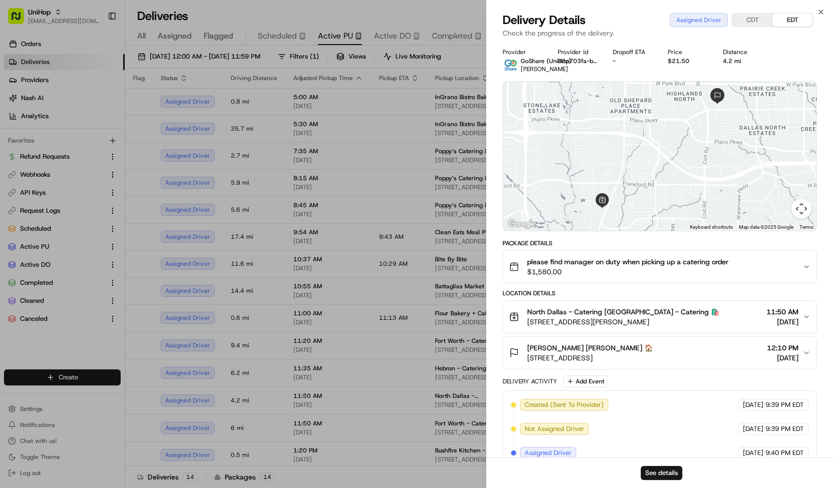
click at [651, 228] on div at bounding box center [659, 156] width 313 height 149
click at [643, 272] on span "$1,580.00" at bounding box center [627, 272] width 201 height 10
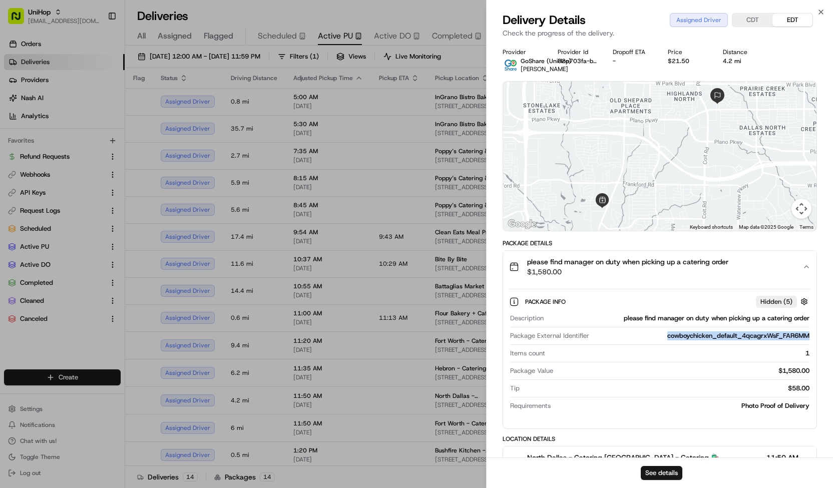
drag, startPoint x: 662, startPoint y: 337, endPoint x: 814, endPoint y: 341, distance: 152.3
click at [814, 341] on div "Package Info Hidden ( 5 ) Description please find manager on duty when picking …" at bounding box center [659, 352] width 313 height 138
copy div "cowboychicken_default_4qcagrxWsF_FAR6MM"
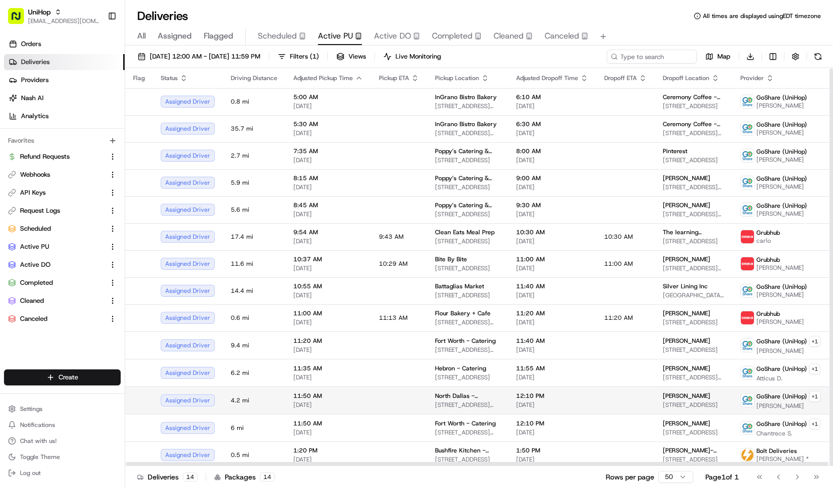
click at [427, 397] on td "North Dallas - Catering 17437 Preston Rd, Dallas, TX 75252, USA" at bounding box center [467, 401] width 81 height 28
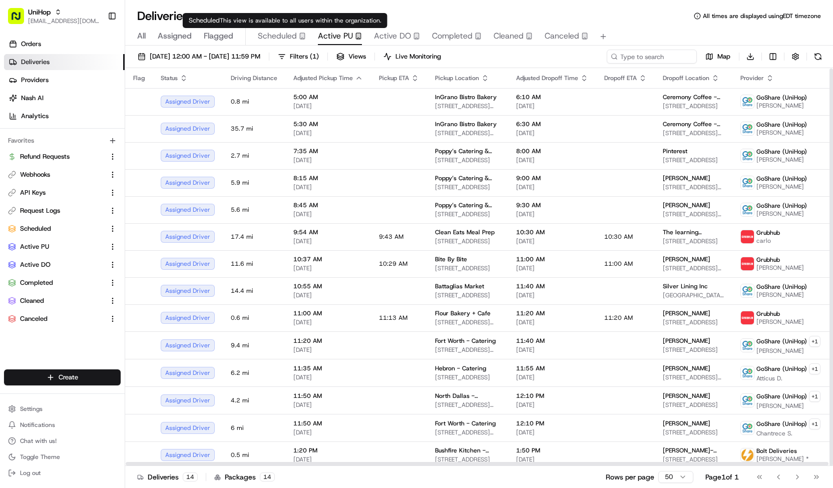
click at [285, 25] on div "Scheduled This view is available to all users within the organization. Schedule…" at bounding box center [285, 20] width 205 height 15
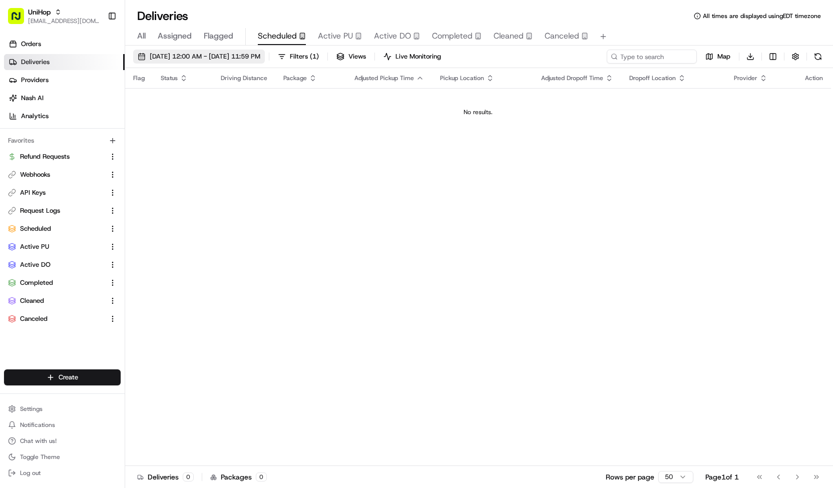
click at [260, 55] on span "[DATE] 12:00 AM - [DATE] 11:59 PM" at bounding box center [205, 56] width 111 height 9
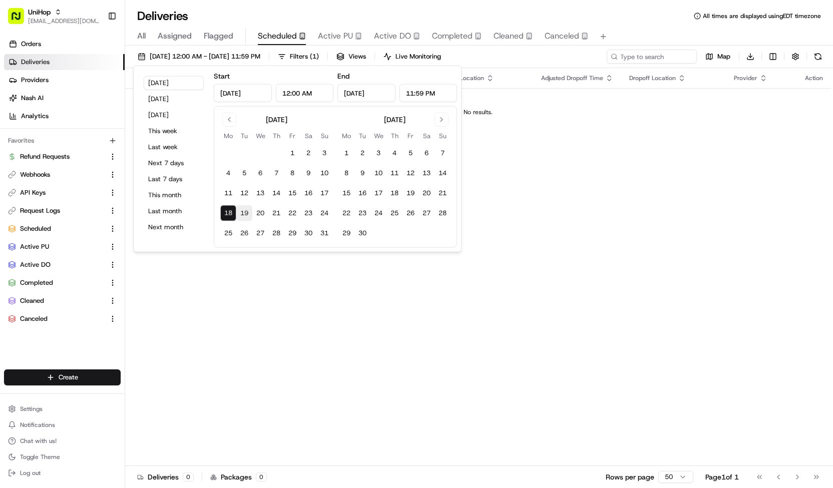
click at [246, 213] on button "19" at bounding box center [244, 213] width 16 height 16
type input "[DATE]"
click at [246, 213] on button "19" at bounding box center [244, 213] width 16 height 16
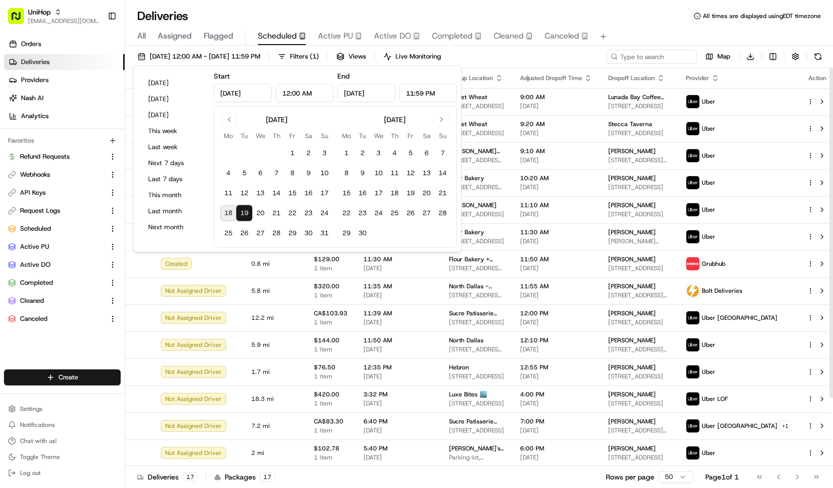
click at [509, 61] on div "[DATE] 12:00 AM - [DATE] 11:59 PM Filters ( 1 ) Views Live Monitoring Map Downl…" at bounding box center [479, 59] width 708 height 19
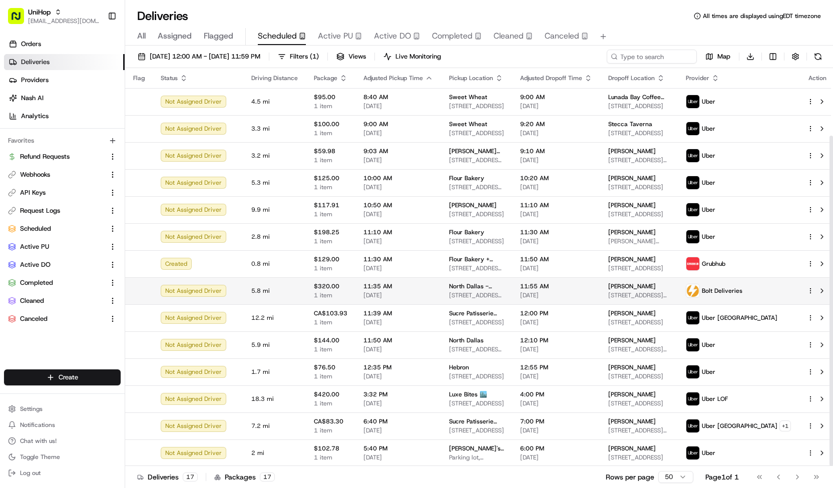
scroll to position [81, 0]
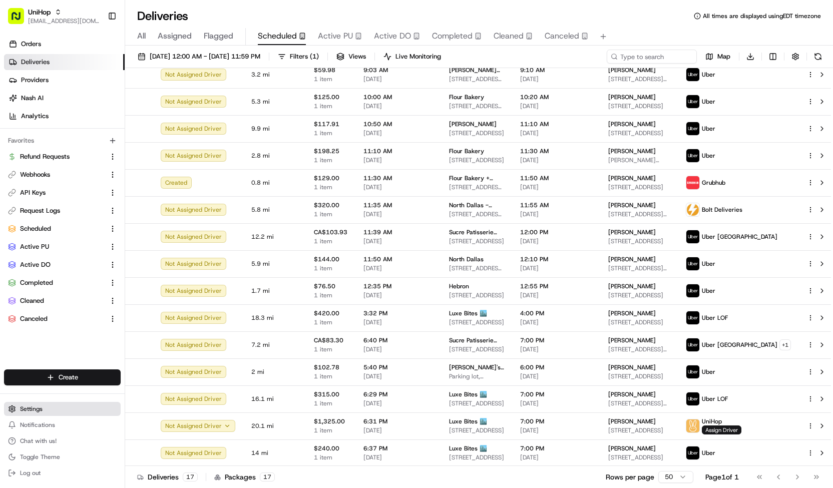
click at [42, 408] on span "Settings" at bounding box center [31, 409] width 23 height 8
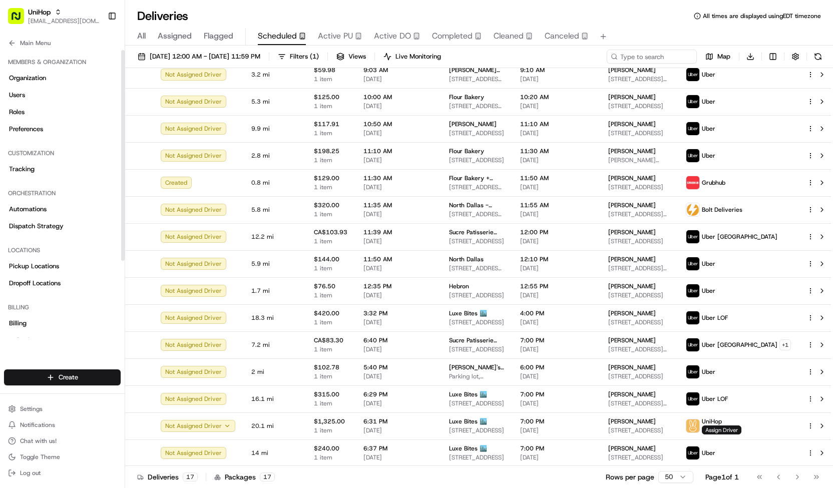
click at [50, 103] on div "Organization Users Roles Preferences" at bounding box center [62, 103] width 117 height 67
click at [48, 98] on link "Users" at bounding box center [62, 95] width 117 height 16
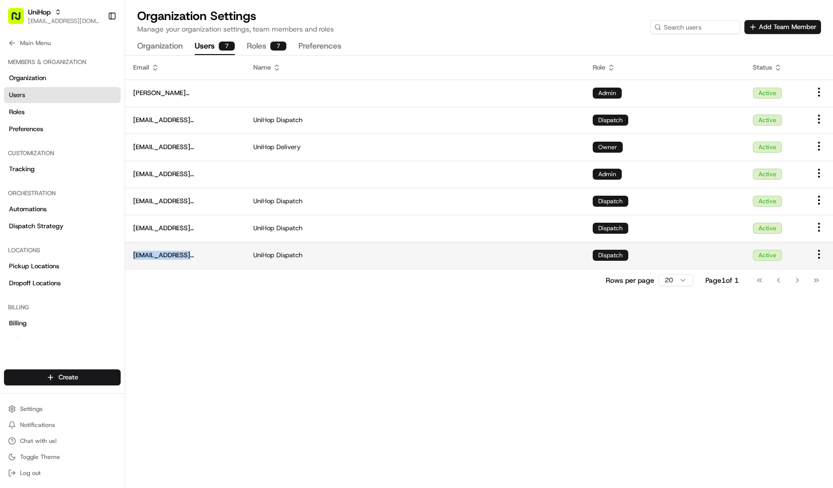
drag, startPoint x: 135, startPoint y: 255, endPoint x: 203, endPoint y: 254, distance: 68.1
click at [203, 254] on td "dispatch+e@unihop.app" at bounding box center [185, 255] width 120 height 27
copy span "dispatch+e@unihop.app"
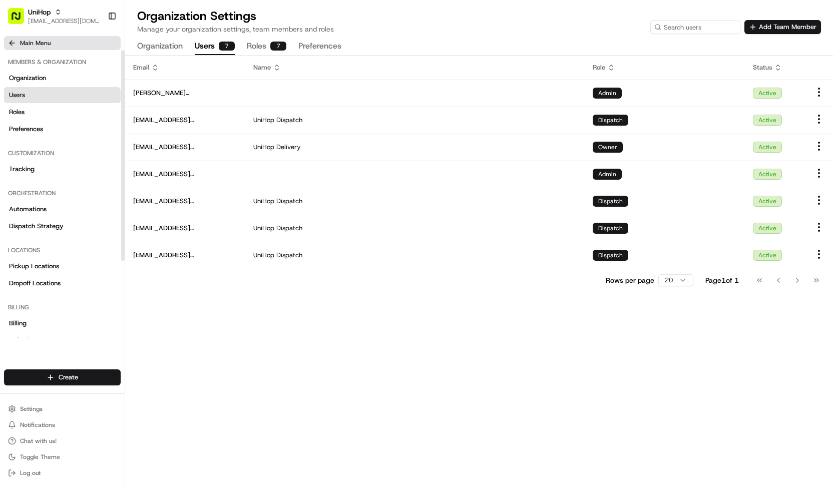
click at [50, 43] on span "Main Menu" at bounding box center [35, 43] width 31 height 8
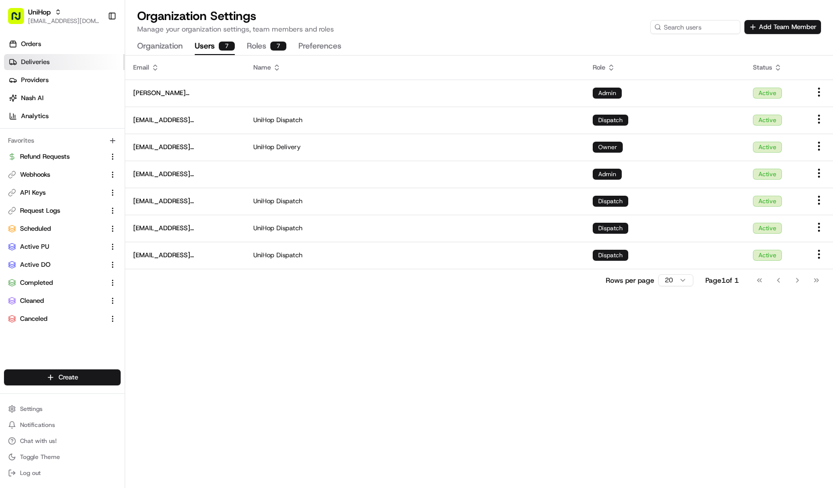
click at [57, 62] on link "Deliveries" at bounding box center [64, 62] width 121 height 16
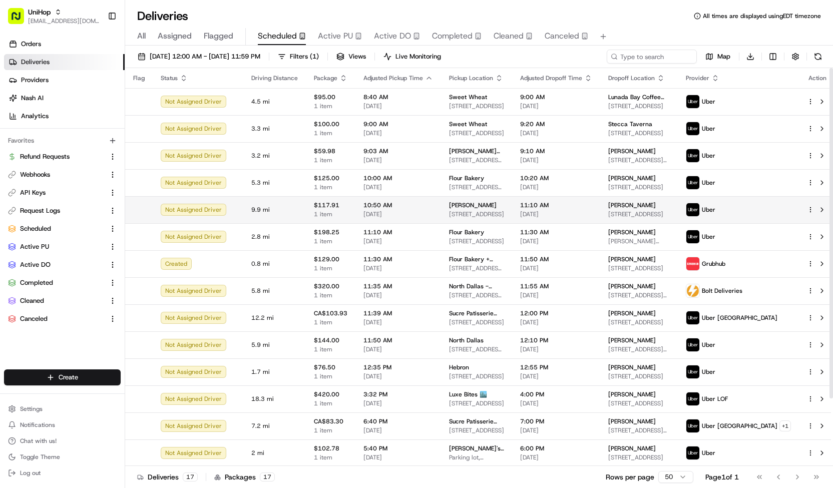
click at [374, 208] on span "10:50 AM" at bounding box center [398, 205] width 70 height 8
click at [375, 216] on span "[DATE]" at bounding box center [398, 214] width 70 height 8
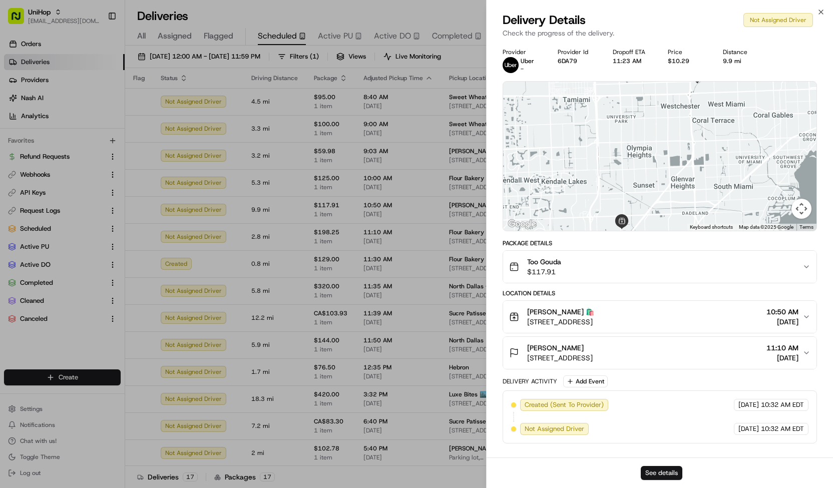
click at [667, 469] on button "See details" at bounding box center [662, 473] width 42 height 14
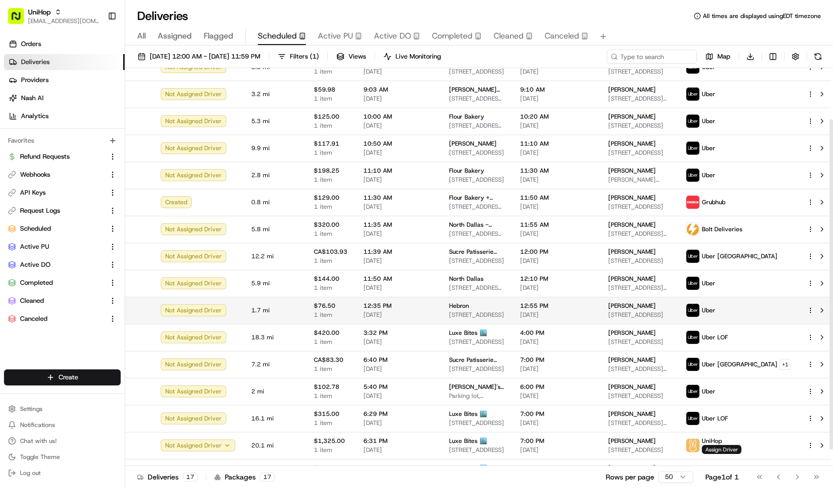
scroll to position [64, 0]
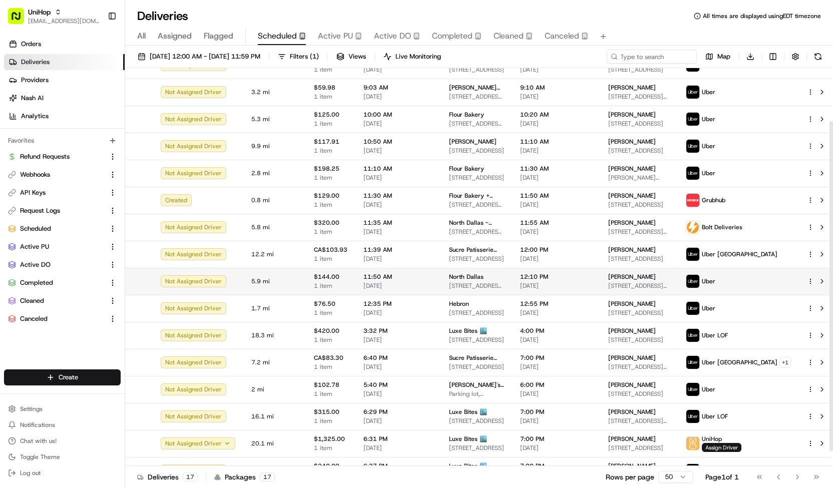
click at [407, 285] on span "[DATE]" at bounding box center [398, 286] width 70 height 8
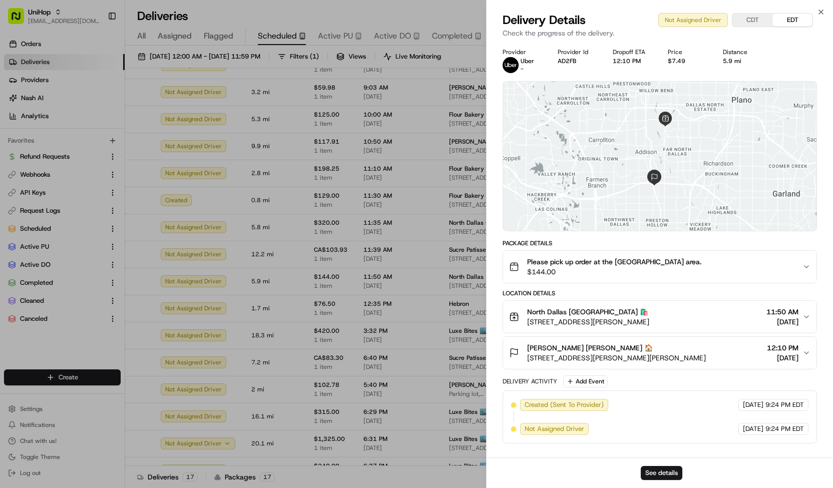
click at [569, 267] on span "$144.00" at bounding box center [614, 272] width 174 height 10
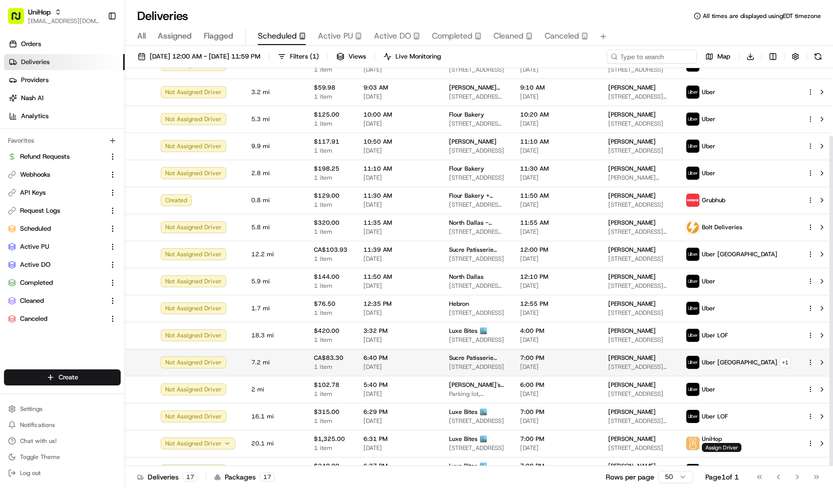
scroll to position [81, 0]
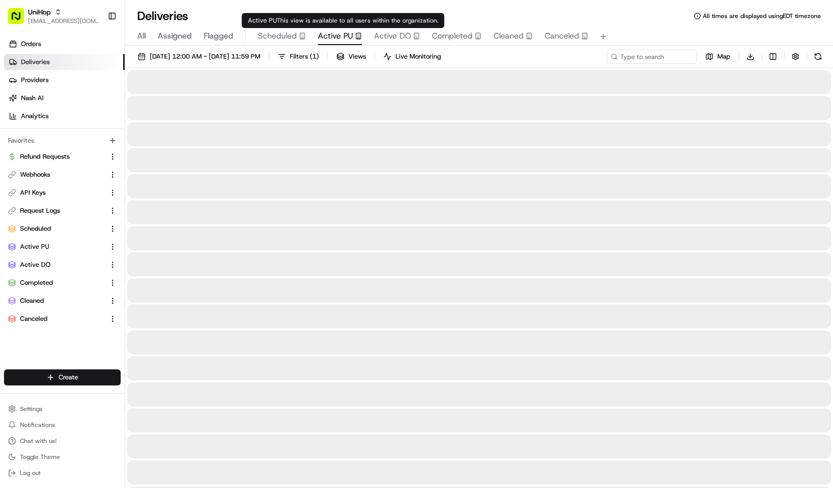
click at [351, 37] on span "Active PU" at bounding box center [335, 36] width 35 height 12
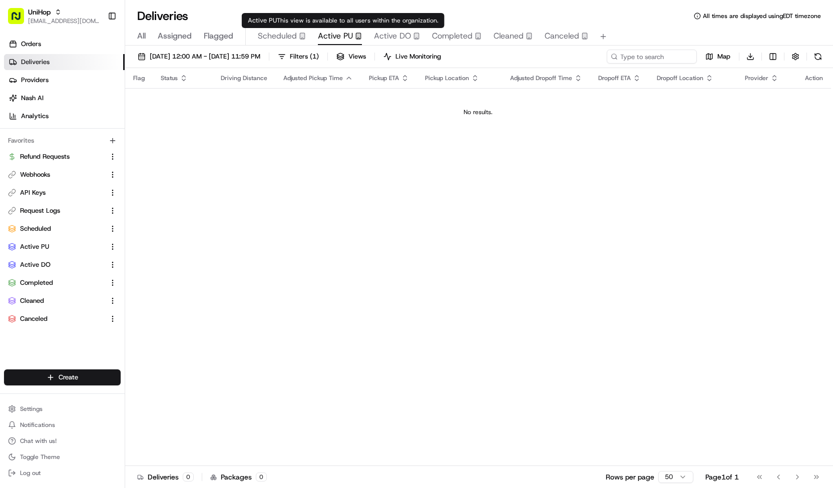
click at [281, 35] on span "Scheduled" at bounding box center [277, 36] width 39 height 12
click at [325, 36] on span "Active PU" at bounding box center [335, 36] width 35 height 12
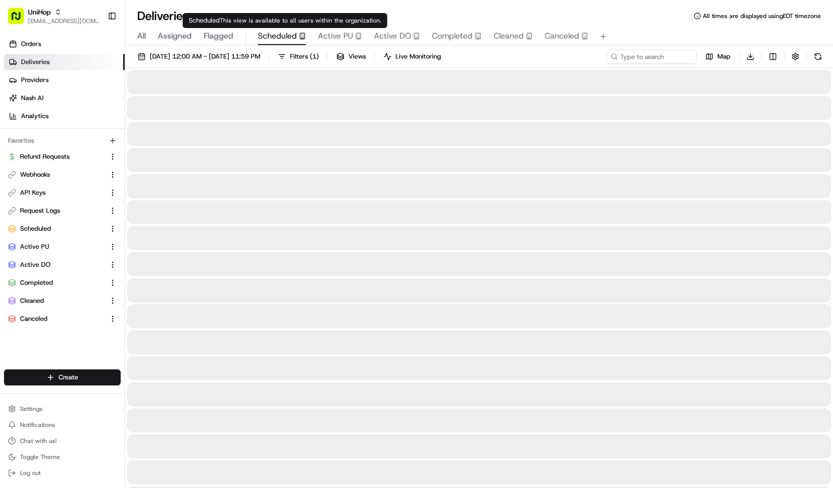
click at [293, 41] on span "Scheduled" at bounding box center [277, 36] width 39 height 12
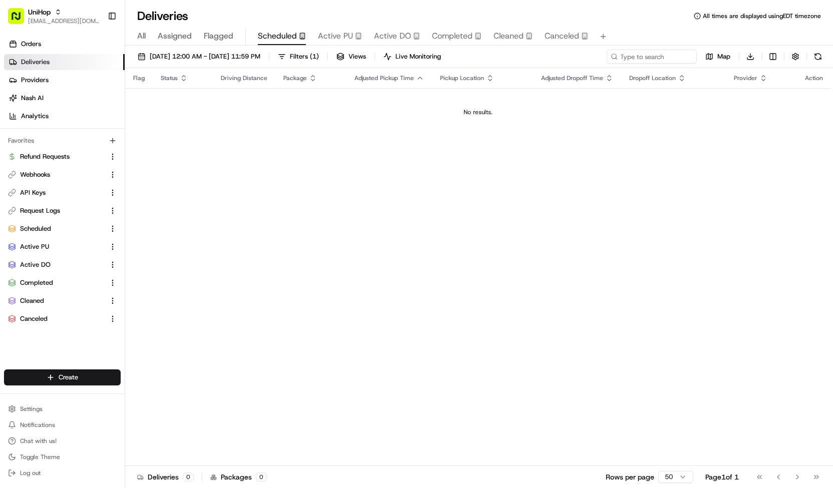
click at [325, 44] on button "Active PU" at bounding box center [340, 36] width 44 height 17
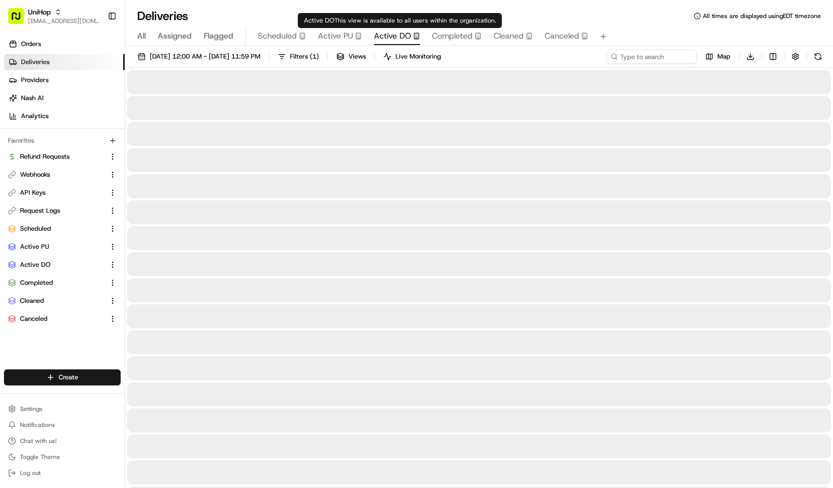
click at [391, 37] on span "Active DO" at bounding box center [392, 36] width 37 height 12
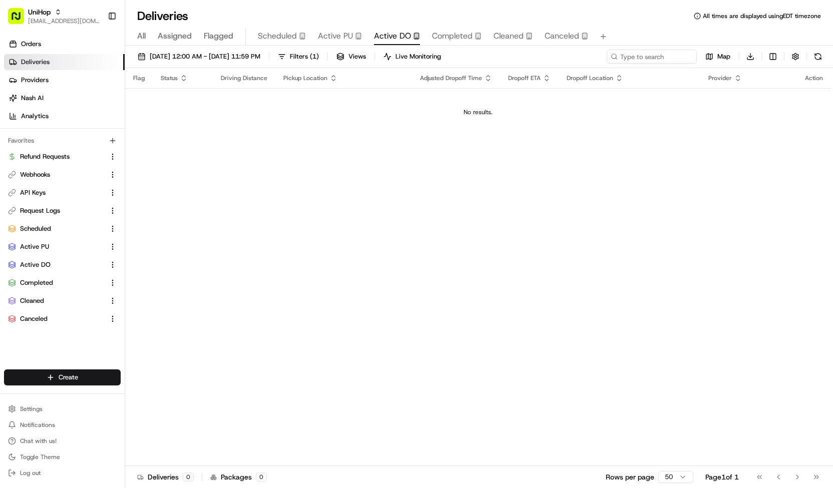
click at [291, 45] on button "Scheduled" at bounding box center [282, 36] width 48 height 17
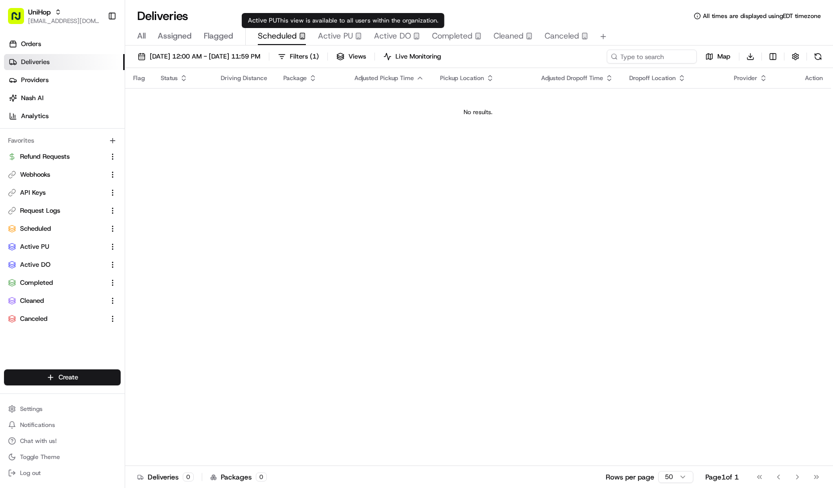
click at [320, 39] on span "Active PU" at bounding box center [335, 36] width 35 height 12
click at [296, 34] on div "Scheduled" at bounding box center [282, 36] width 48 height 12
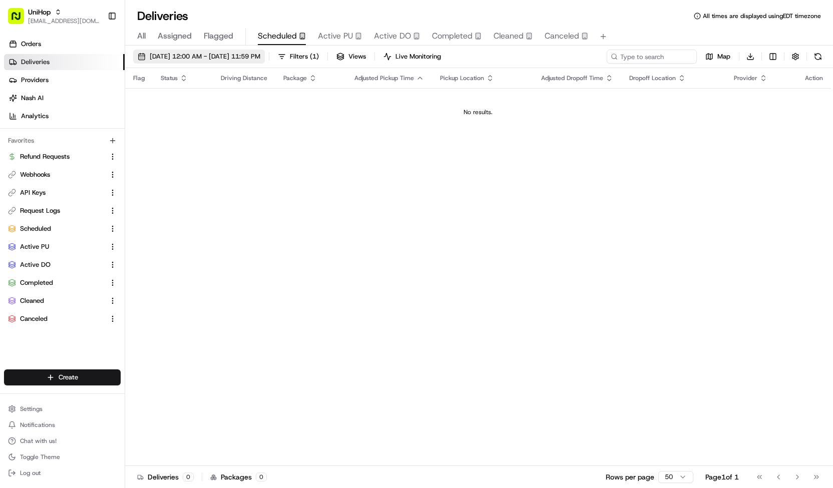
click at [260, 55] on span "Aug 18 2025 12:00 AM - Aug 18 2025 11:59 PM" at bounding box center [205, 56] width 111 height 9
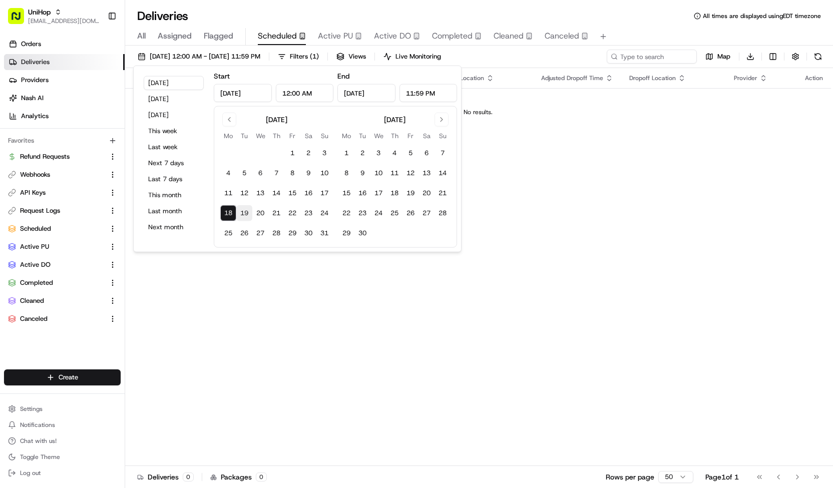
click at [248, 215] on button "19" at bounding box center [244, 213] width 16 height 16
type input "Aug 19, 2025"
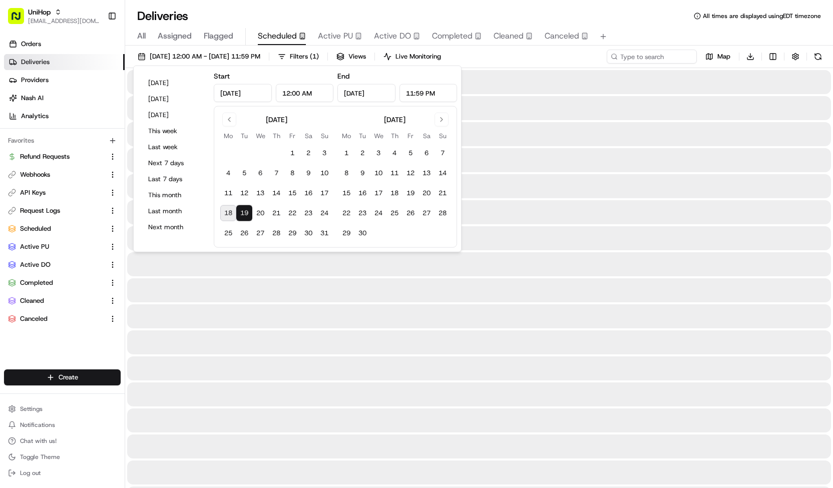
click at [248, 215] on button "19" at bounding box center [244, 213] width 16 height 16
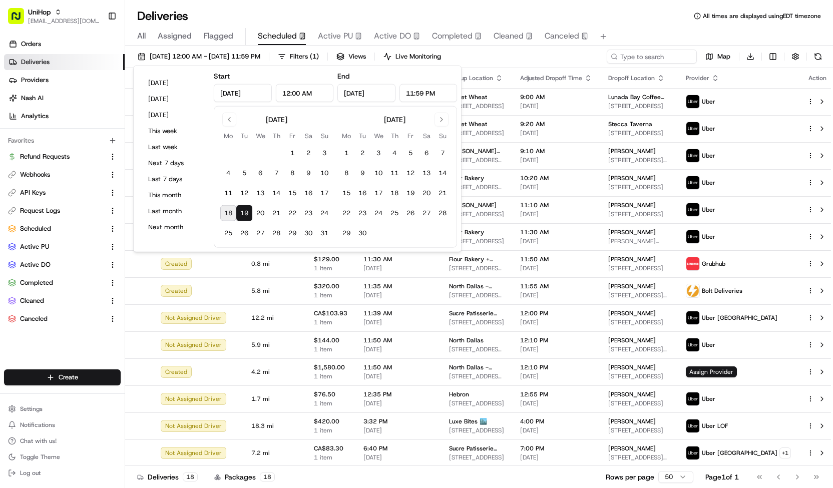
click at [505, 56] on div "Aug 19 2025 12:00 AM - Aug 19 2025 11:59 PM Filters ( 1 ) Views Live Monitoring…" at bounding box center [479, 59] width 708 height 19
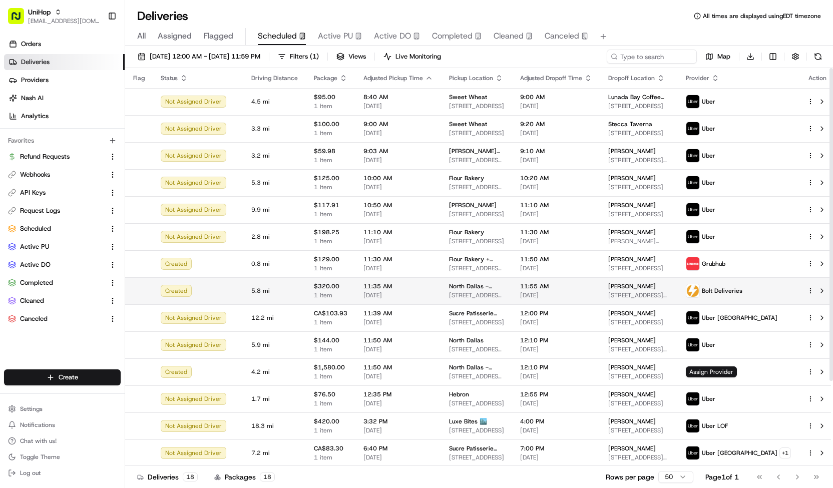
scroll to position [108, 0]
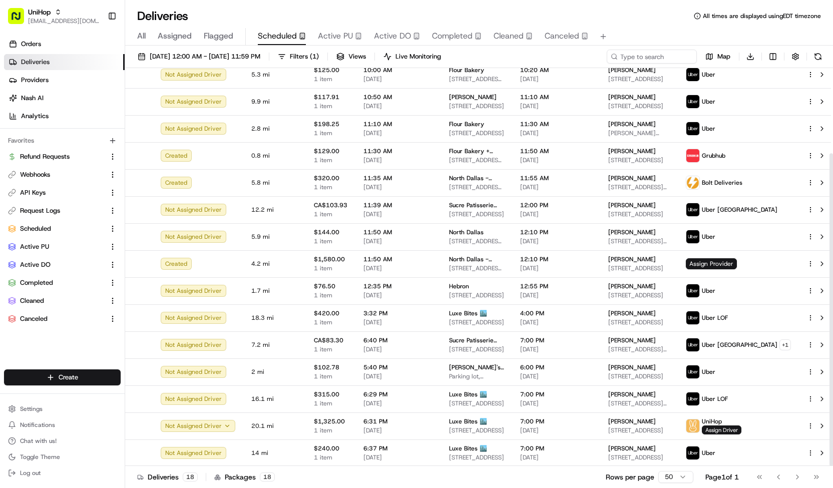
click at [335, 38] on span "Active PU" at bounding box center [335, 36] width 35 height 12
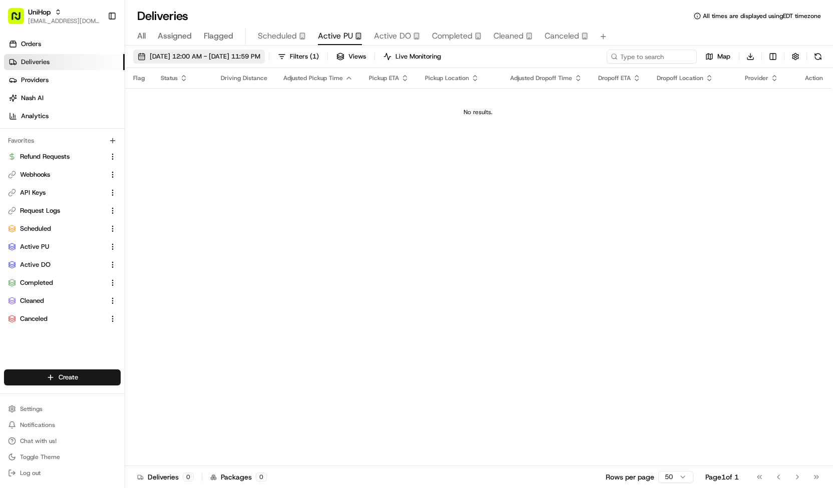
click at [260, 54] on span "[DATE] 12:00 AM - [DATE] 11:59 PM" at bounding box center [205, 56] width 111 height 9
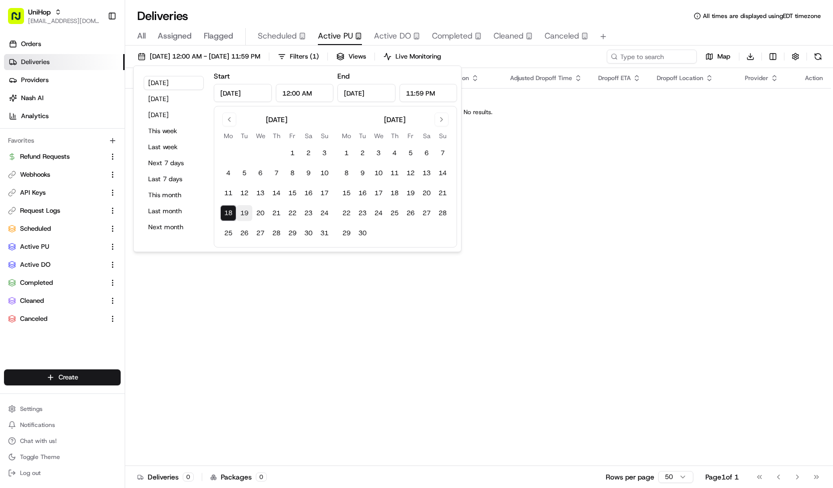
click at [247, 220] on button "19" at bounding box center [244, 213] width 16 height 16
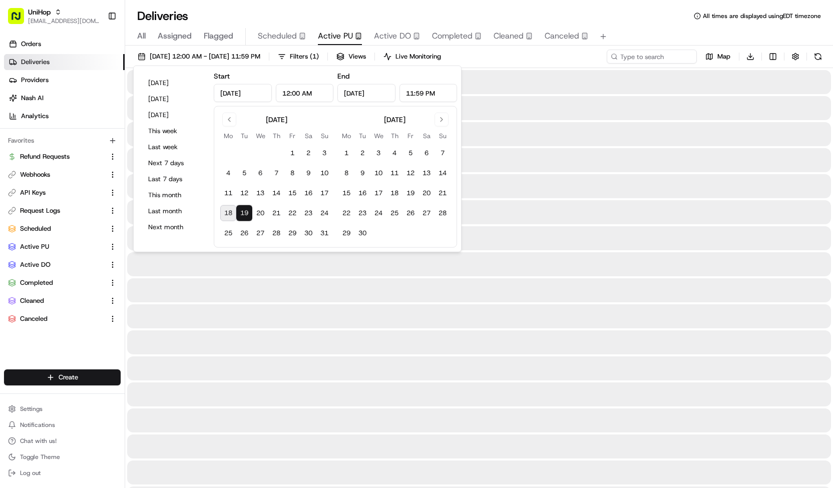
type input "[DATE]"
click at [247, 220] on button "19" at bounding box center [244, 213] width 16 height 16
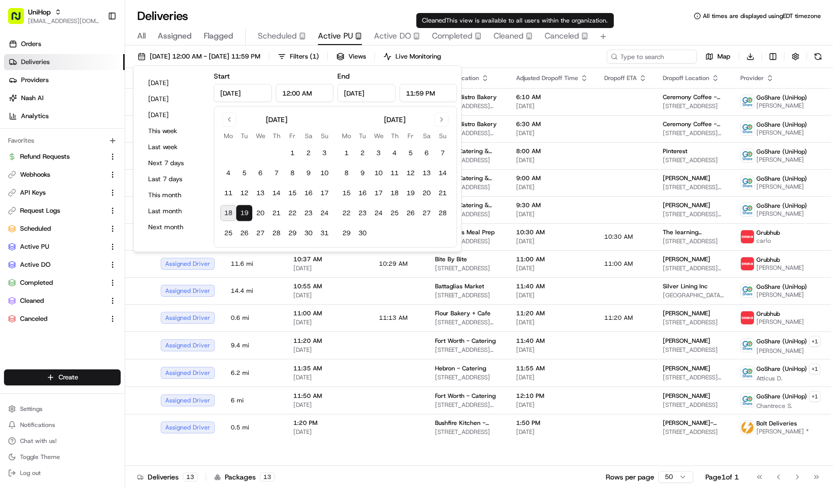
click at [502, 52] on div "[DATE] 12:00 AM - [DATE] 11:59 PM Filters ( 1 ) Views Live Monitoring Map Downl…" at bounding box center [479, 59] width 708 height 19
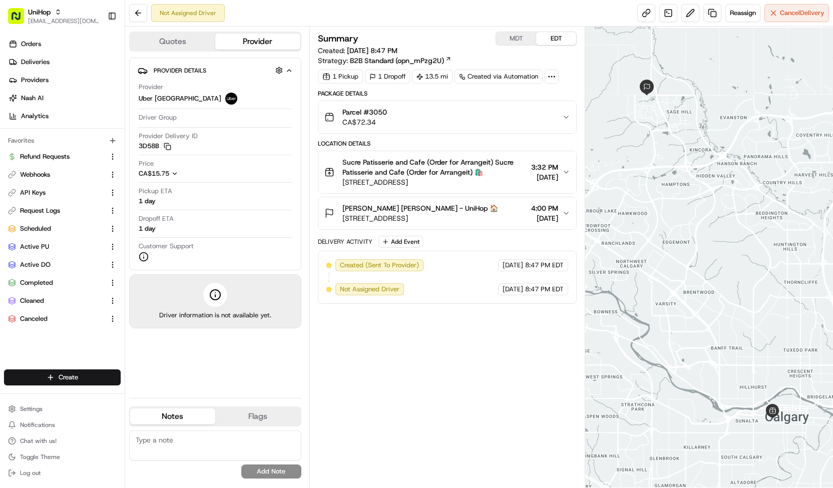
click at [434, 213] on span "Mylene De Guzman Mylene De Guzman - UniHop 🏠" at bounding box center [420, 208] width 156 height 10
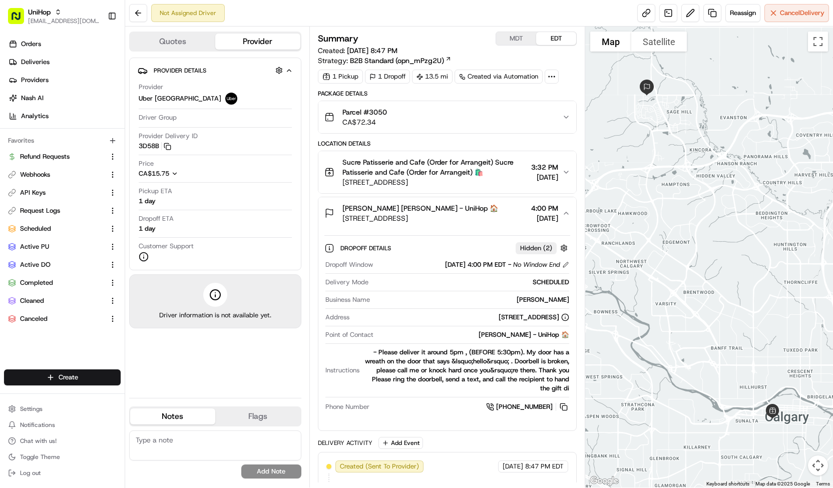
click at [517, 40] on button "MDT" at bounding box center [516, 38] width 40 height 13
click at [552, 40] on button "EDT" at bounding box center [556, 38] width 40 height 13
click at [742, 15] on span "Reassign" at bounding box center [743, 13] width 26 height 9
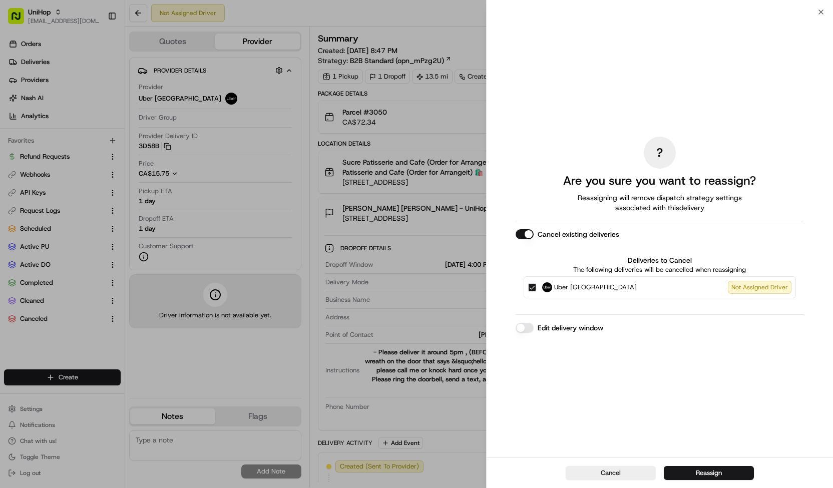
click at [532, 287] on button "Uber Canada Not Assigned Driver" at bounding box center [532, 287] width 8 height 8
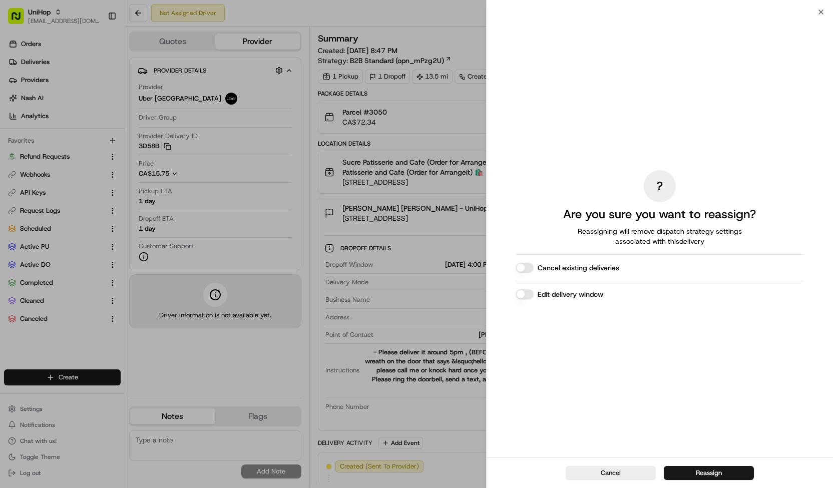
click at [527, 293] on button "Edit delivery window" at bounding box center [525, 294] width 18 height 10
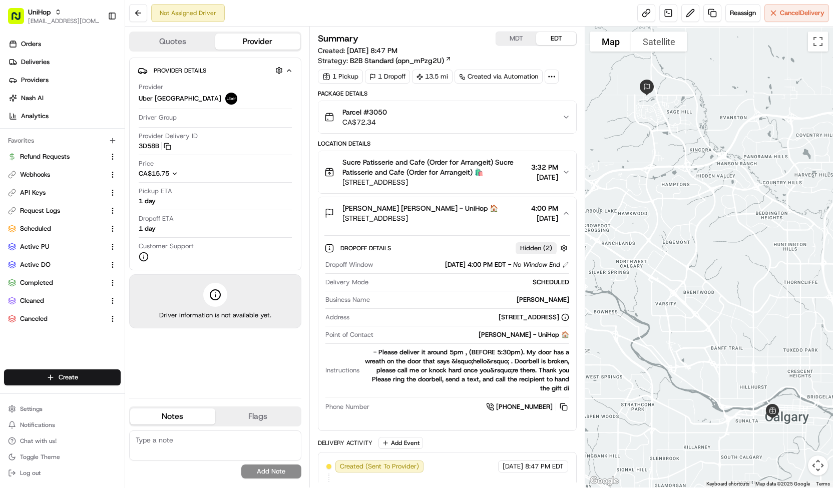
click at [527, 38] on button "MDT" at bounding box center [516, 38] width 40 height 13
click at [556, 39] on button "EDT" at bounding box center [556, 38] width 40 height 13
click at [737, 14] on span "Reassign" at bounding box center [743, 13] width 26 height 9
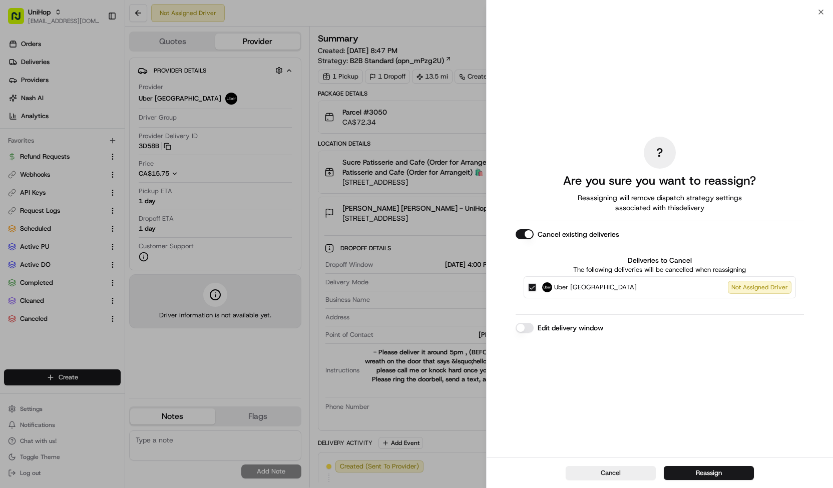
click at [559, 283] on span "Uber [GEOGRAPHIC_DATA]" at bounding box center [595, 287] width 83 height 10
click at [536, 283] on button "Uber Canada Not Assigned Driver" at bounding box center [532, 287] width 8 height 8
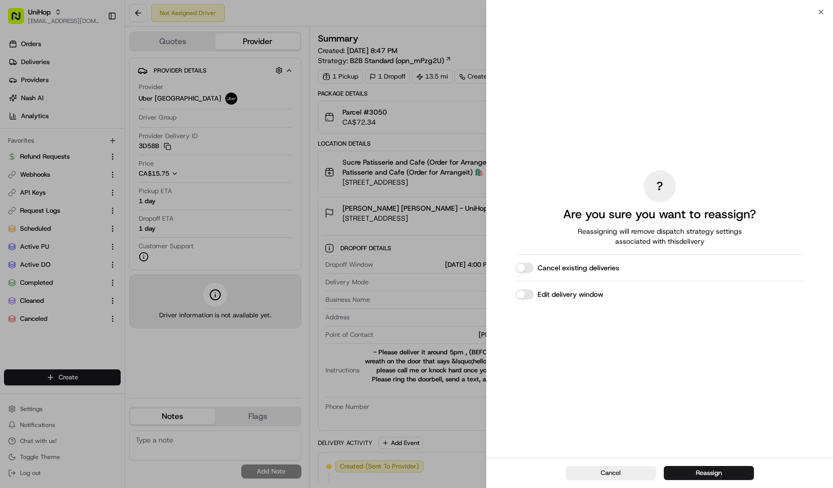
click at [526, 295] on button "Edit delivery window" at bounding box center [525, 294] width 18 height 10
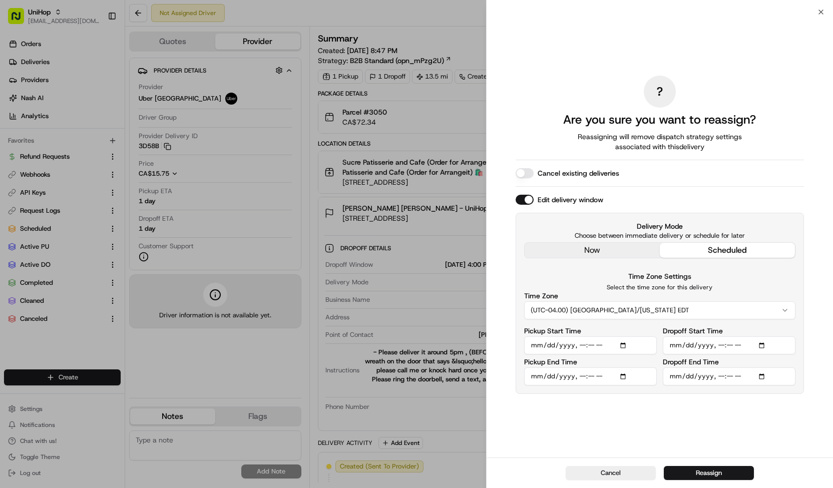
click at [719, 348] on input "Dropoff Start Time" at bounding box center [729, 345] width 133 height 18
type input "2025-08-20T19:00"
click at [581, 348] on input "Pickup Start Time" at bounding box center [590, 345] width 133 height 18
type input "2025-08-20T18:32"
click at [686, 419] on div "? Are you sure you want to reassign? Reassigning will remove dispatch strategy …" at bounding box center [660, 235] width 288 height 442
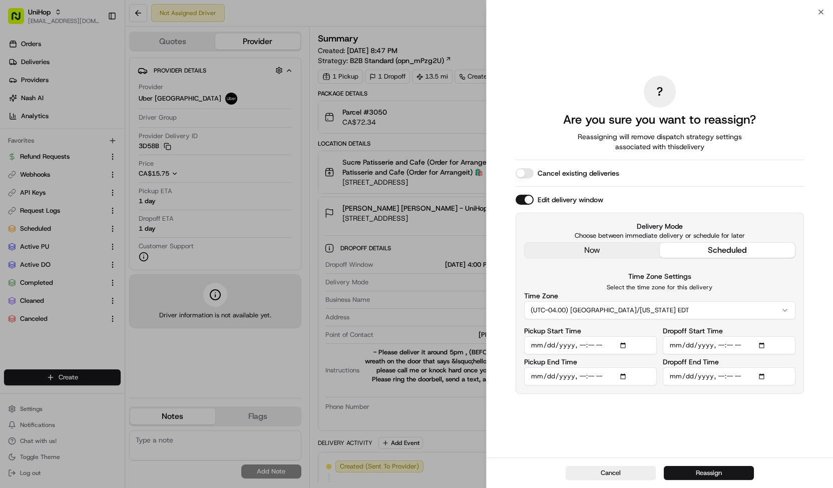
click at [705, 474] on button "Reassign" at bounding box center [709, 473] width 90 height 14
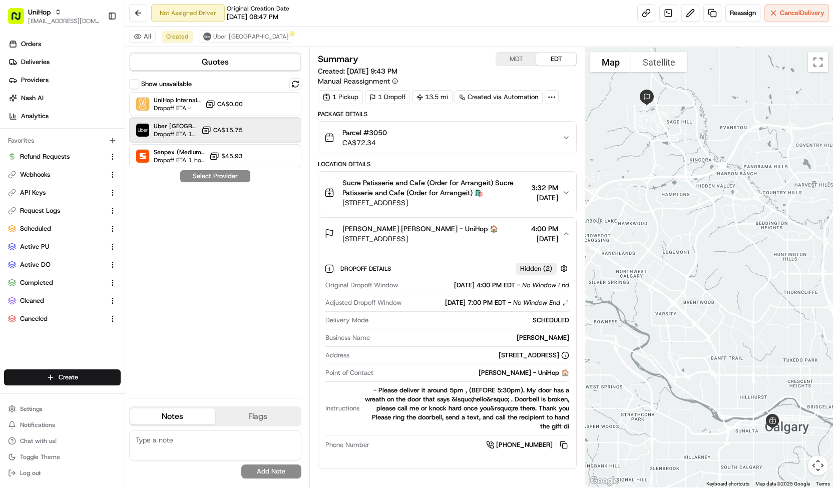
click at [175, 123] on span "Uber Canada" at bounding box center [176, 126] width 44 height 8
click at [194, 174] on button "Assign Provider" at bounding box center [215, 176] width 71 height 12
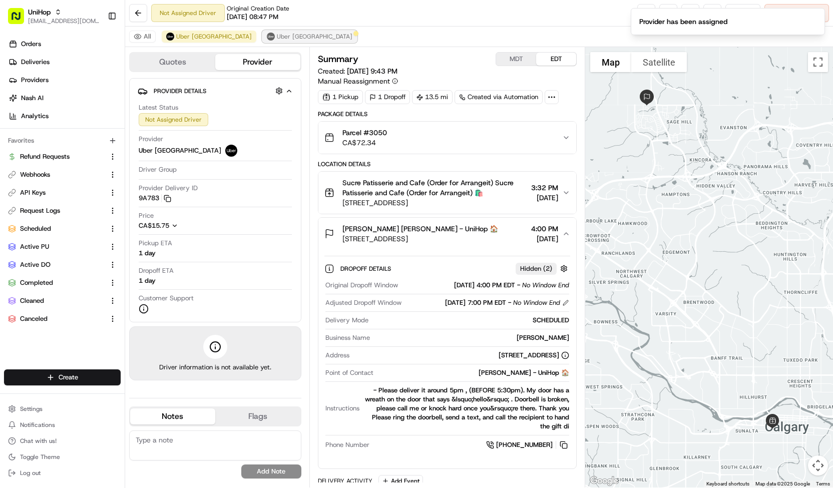
click at [277, 40] on span "Uber Canada" at bounding box center [315, 37] width 76 height 8
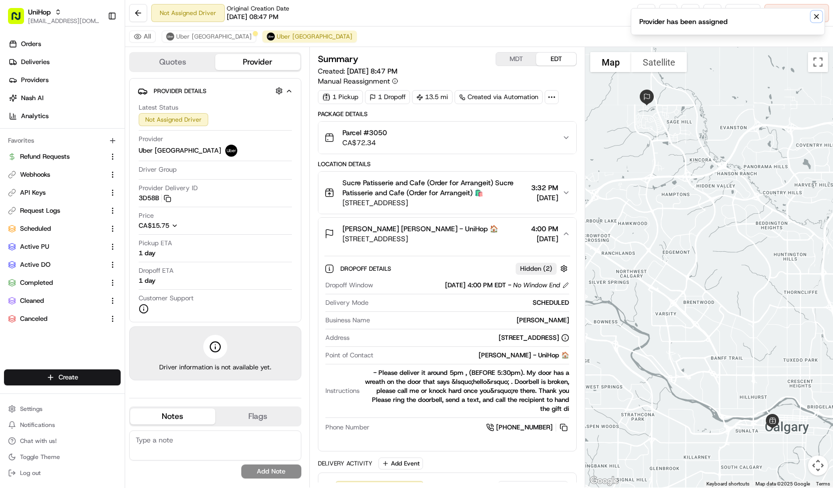
click at [811, 14] on button "Notifications (F8)" at bounding box center [817, 17] width 12 height 12
click at [811, 14] on span "Cancel Delivery" at bounding box center [802, 13] width 45 height 9
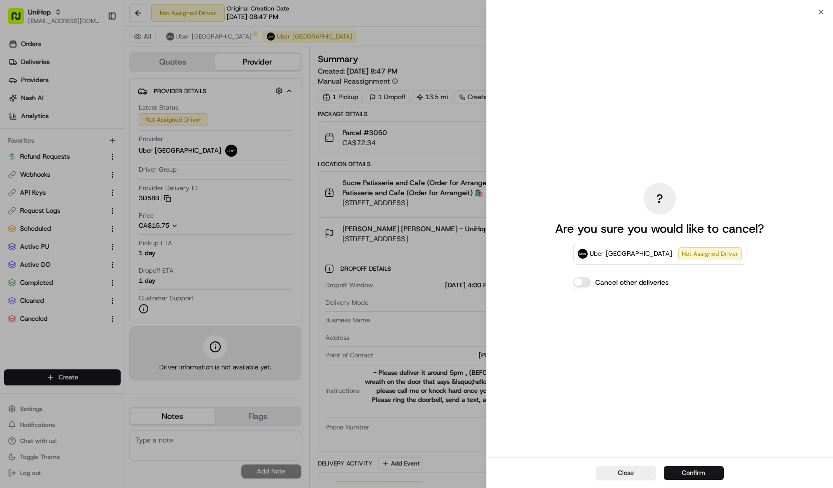
click at [676, 470] on button "Confirm" at bounding box center [694, 473] width 60 height 14
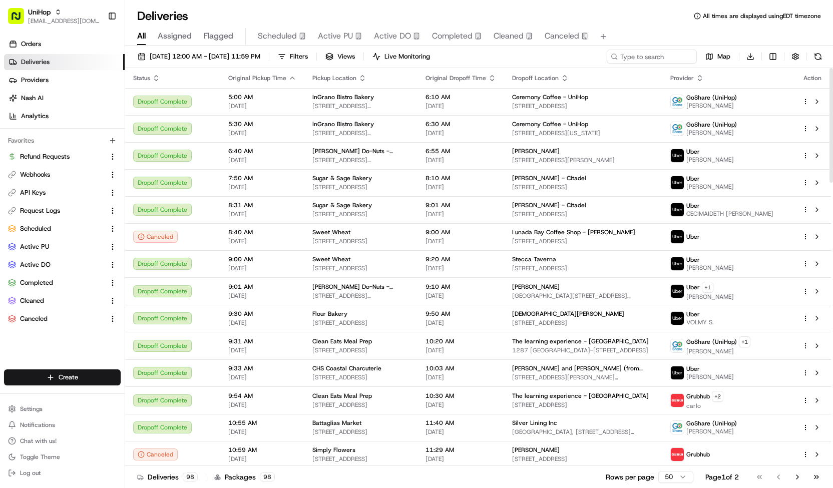
click at [283, 38] on span "Scheduled" at bounding box center [277, 36] width 39 height 12
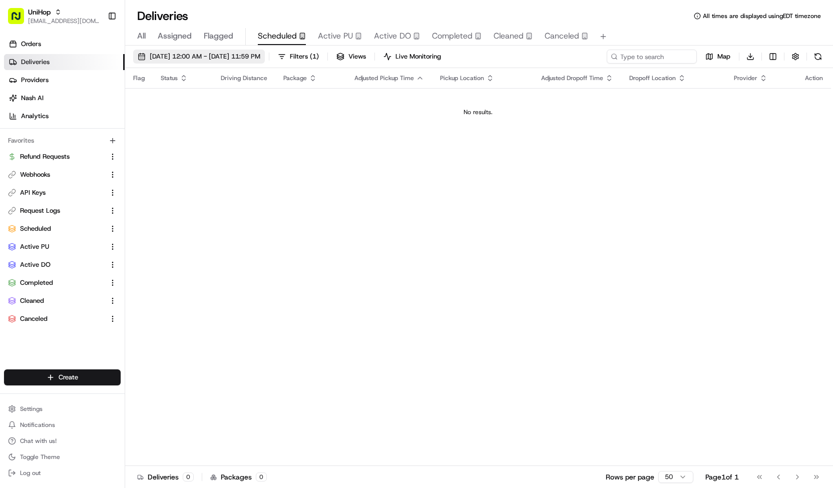
click at [265, 63] on button "[DATE] 12:00 AM - [DATE] 11:59 PM" at bounding box center [199, 57] width 132 height 14
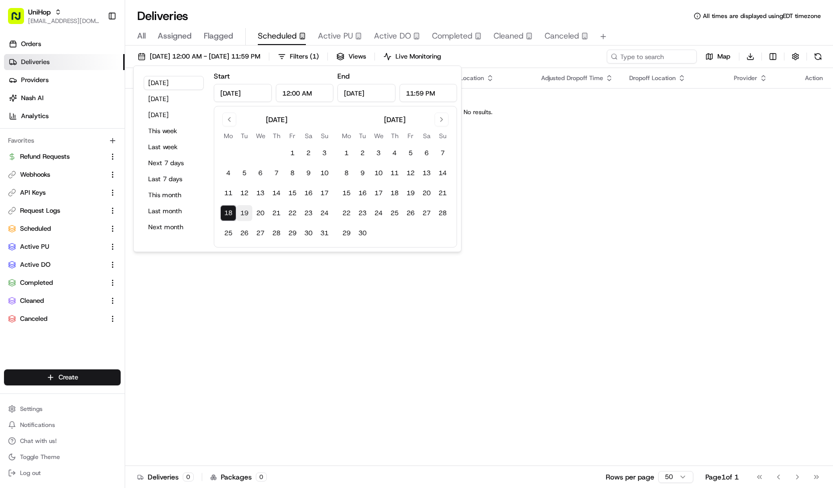
click at [245, 215] on button "19" at bounding box center [244, 213] width 16 height 16
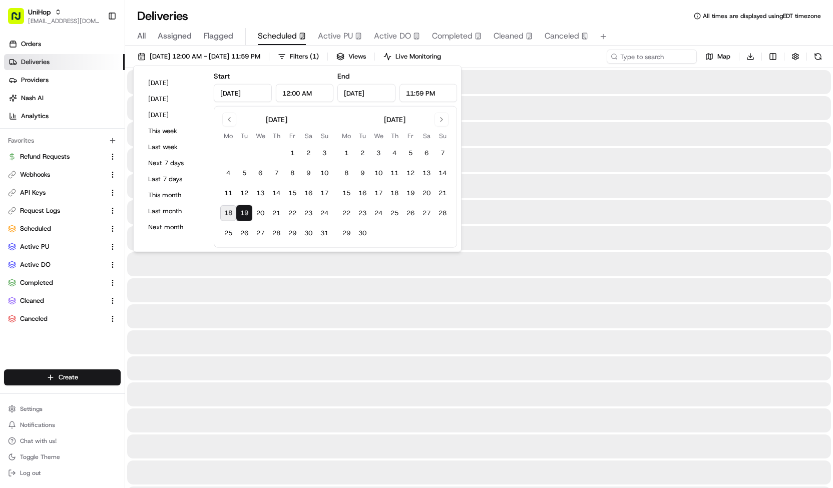
type input "[DATE]"
click at [245, 215] on button "19" at bounding box center [244, 213] width 16 height 16
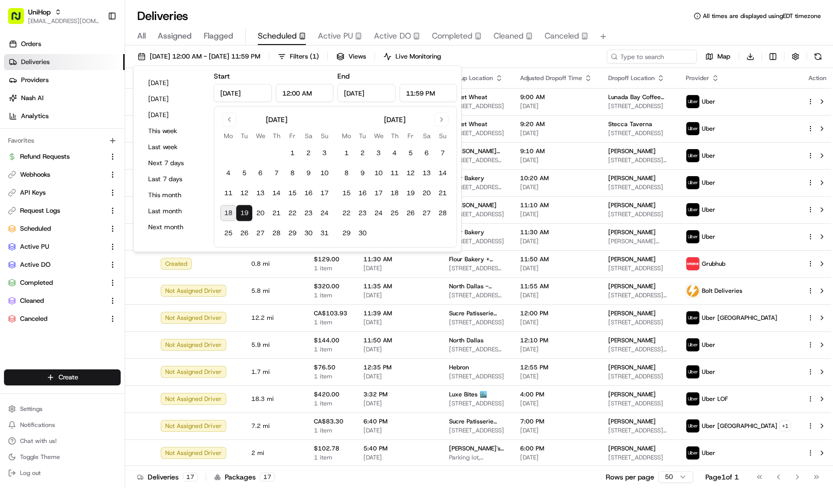
click at [498, 53] on div "[DATE] 12:00 AM - [DATE] 11:59 PM Filters ( 1 ) Views Live Monitoring Map Downl…" at bounding box center [479, 59] width 708 height 19
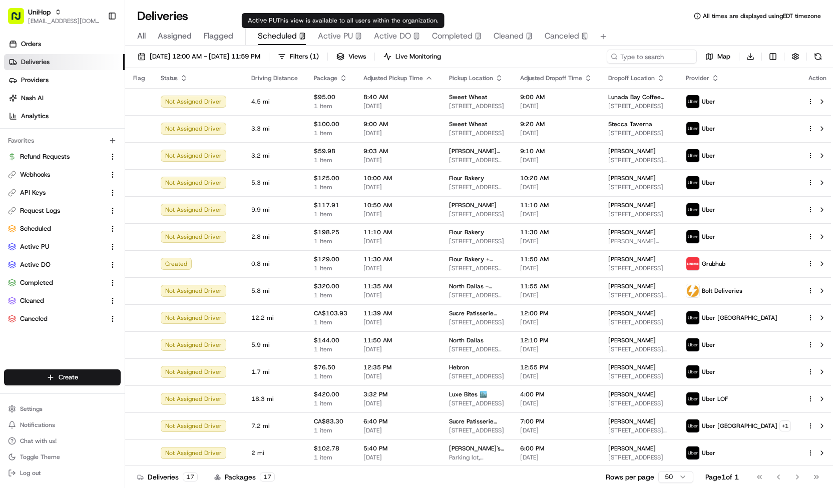
click at [341, 34] on span "Active PU" at bounding box center [335, 36] width 35 height 12
